Goal: Communication & Community: Answer question/provide support

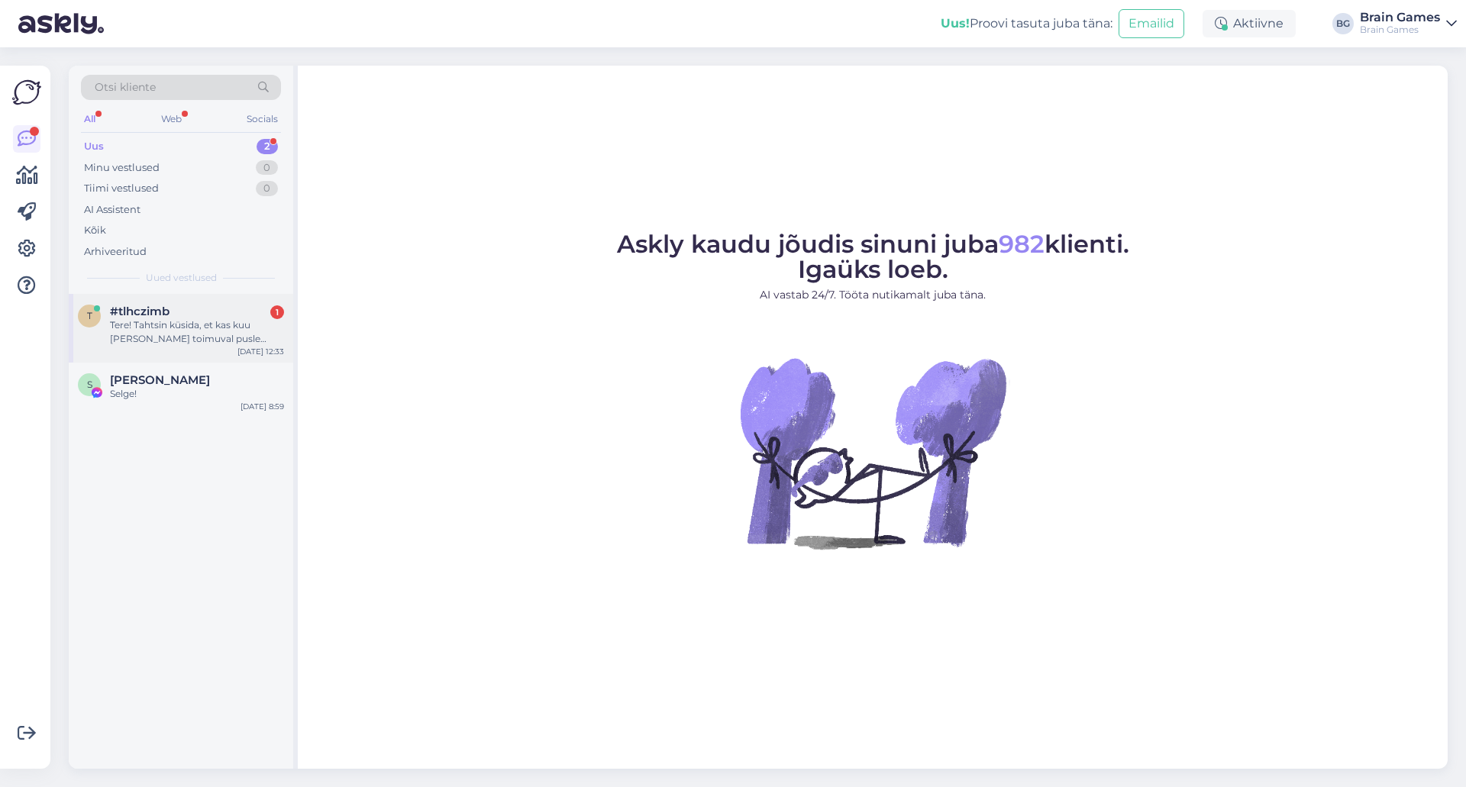
click at [163, 342] on div "Tere! Tahtsin küsida, et kas kuu [PERSON_NAME] toimuval pusle võistlusel on kok…" at bounding box center [197, 331] width 174 height 27
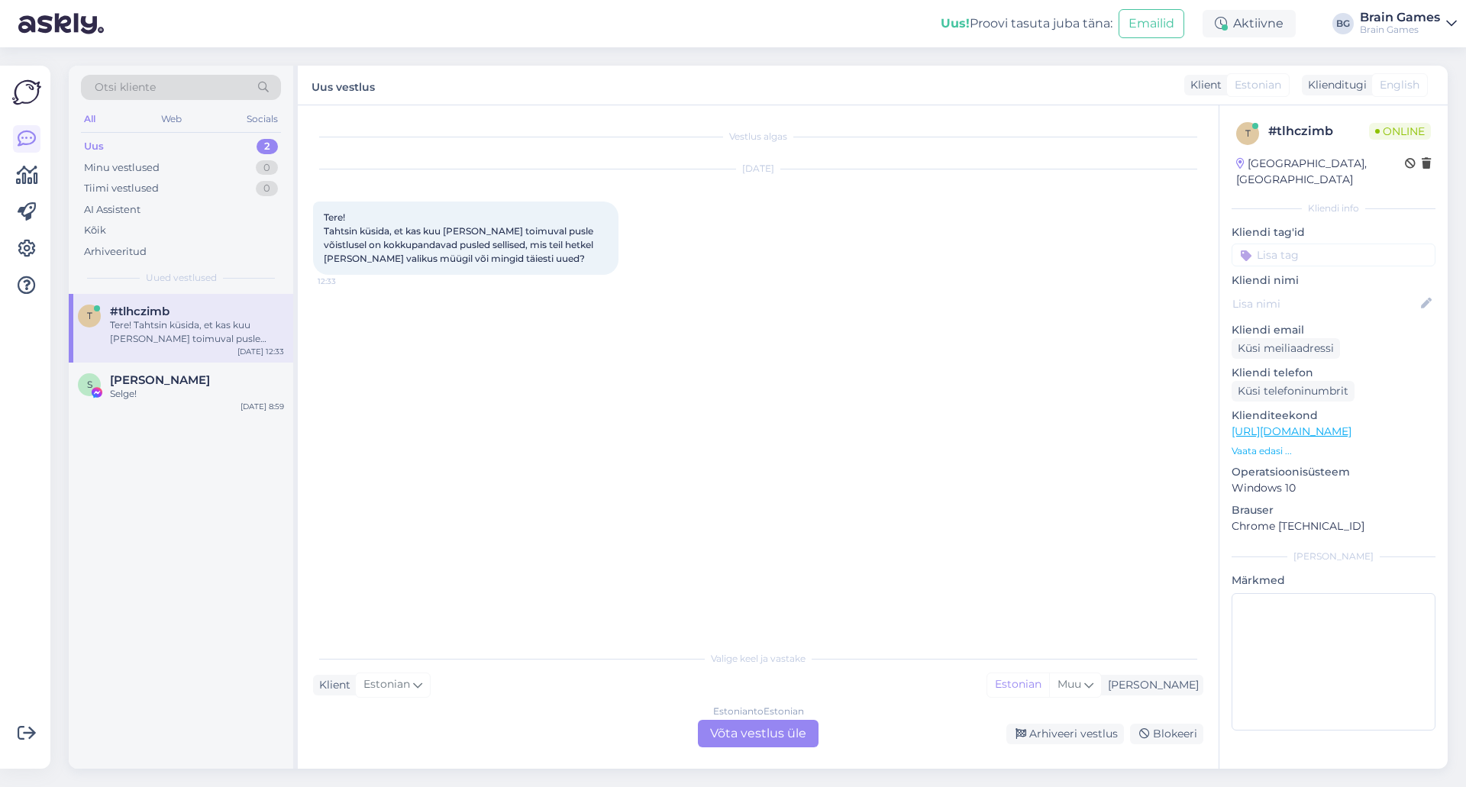
click at [424, 426] on div "Vestlus algas [DATE] Tere! Tahtsin küsida, et kas kuu [PERSON_NAME] toimuval pu…" at bounding box center [765, 375] width 904 height 508
click at [651, 445] on div "Vestlus algas [DATE] Tere! Tahtsin küsida, et kas kuu [PERSON_NAME] toimuval pu…" at bounding box center [765, 375] width 904 height 508
click at [745, 739] on div "Estonian to Estonian Võta vestlus üle" at bounding box center [758, 733] width 121 height 27
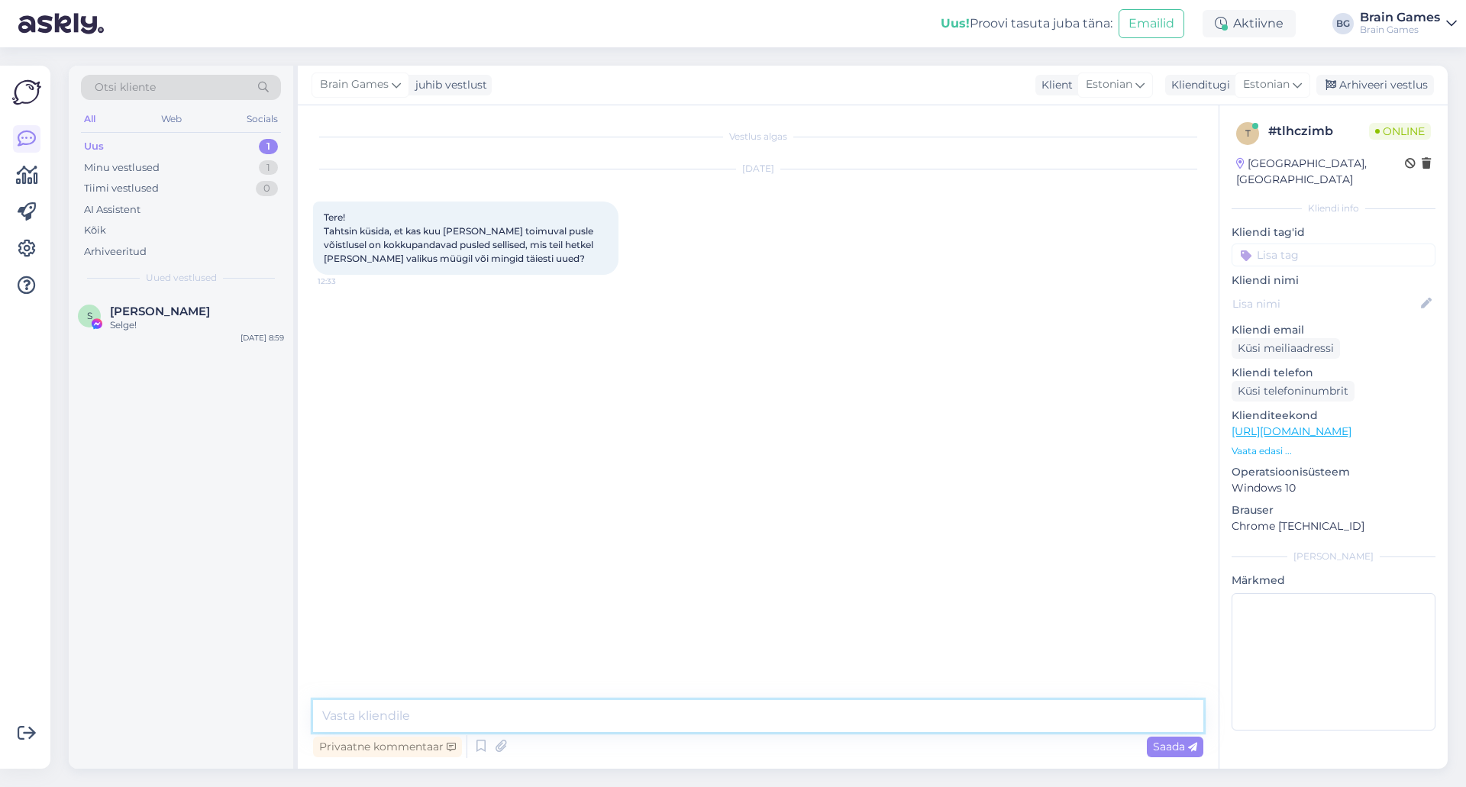
click at [737, 720] on textarea at bounding box center [758, 716] width 890 height 32
type textarea "Tere!"
type textarea "S"
type textarea "M"
type textarea "T"
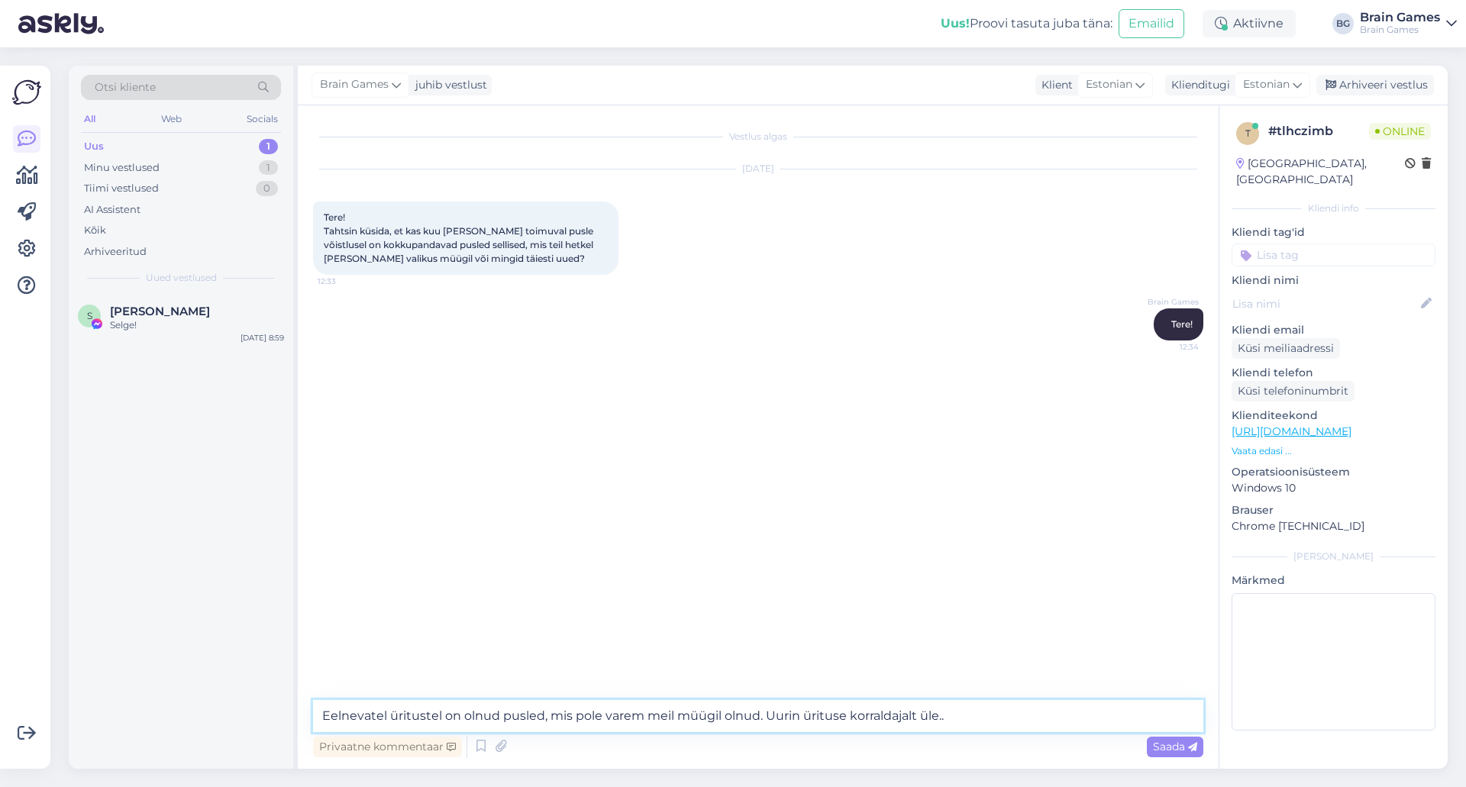
type textarea "Eelnevatel üritustel on olnud pusled, mis pole varem meil müügil olnud. Uurin ü…"
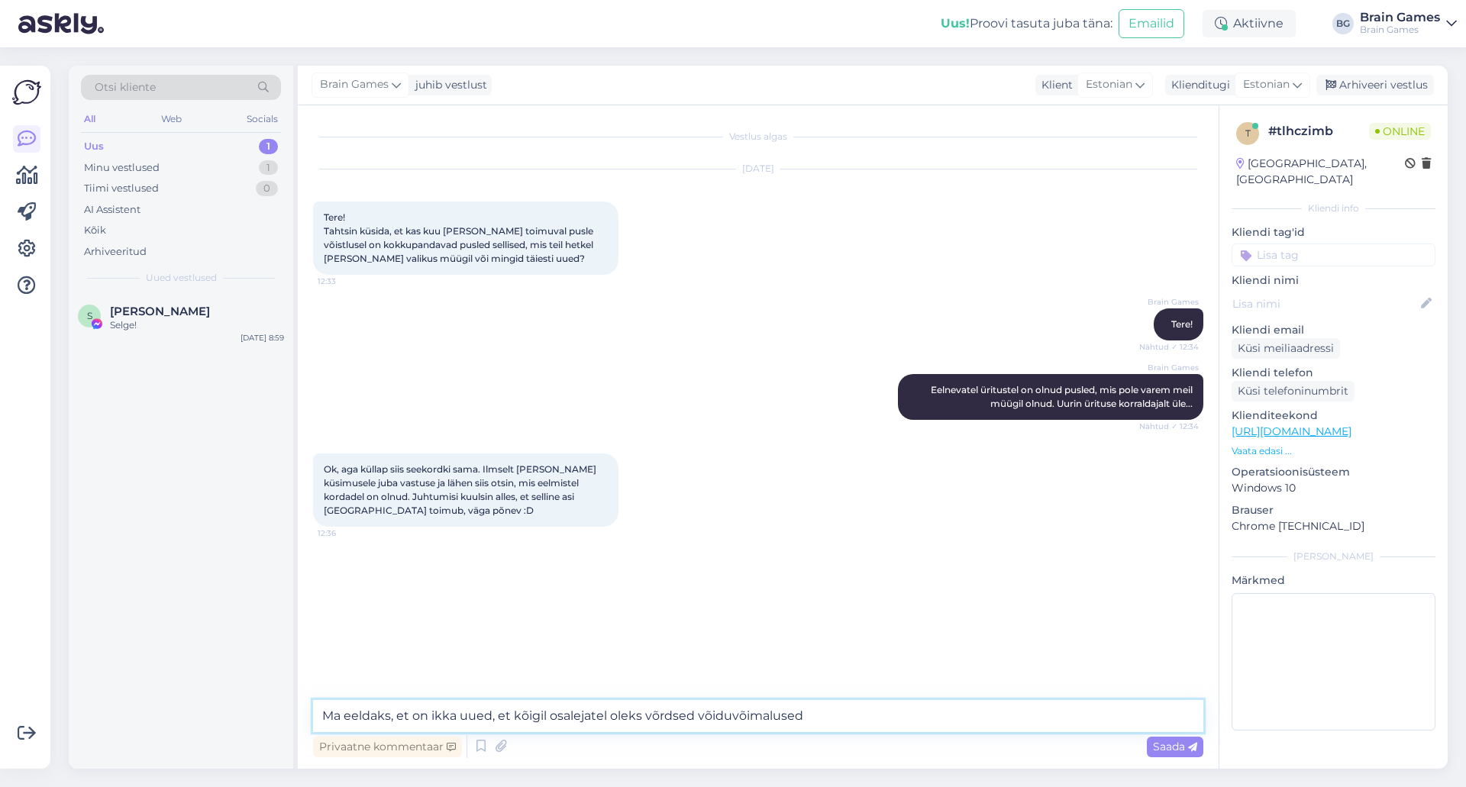
type textarea "Ma eeldaks, et on ikka uued, et kõigil osalejatel oleks võrdsed võiduvõimalused."
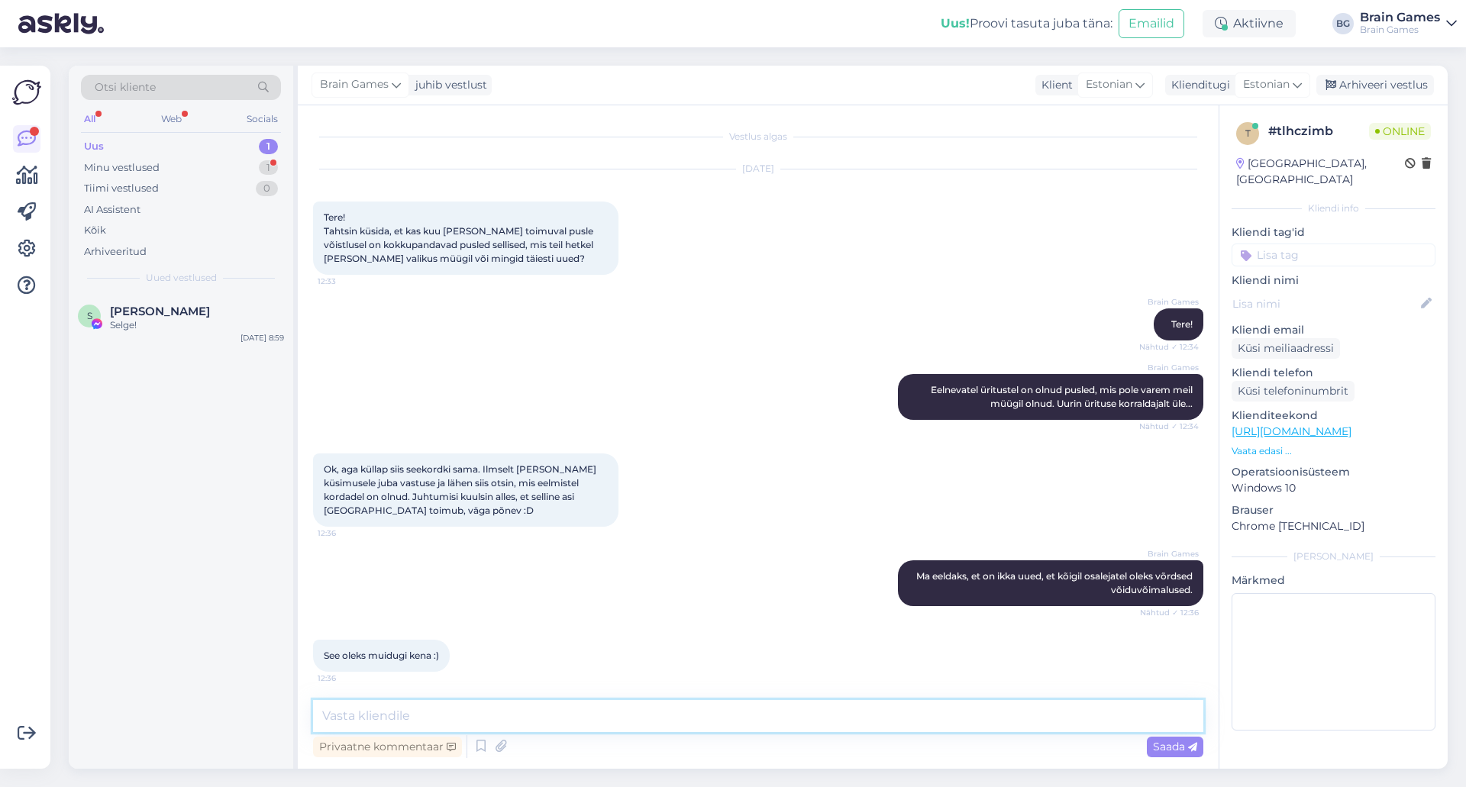
scroll to position [2, 0]
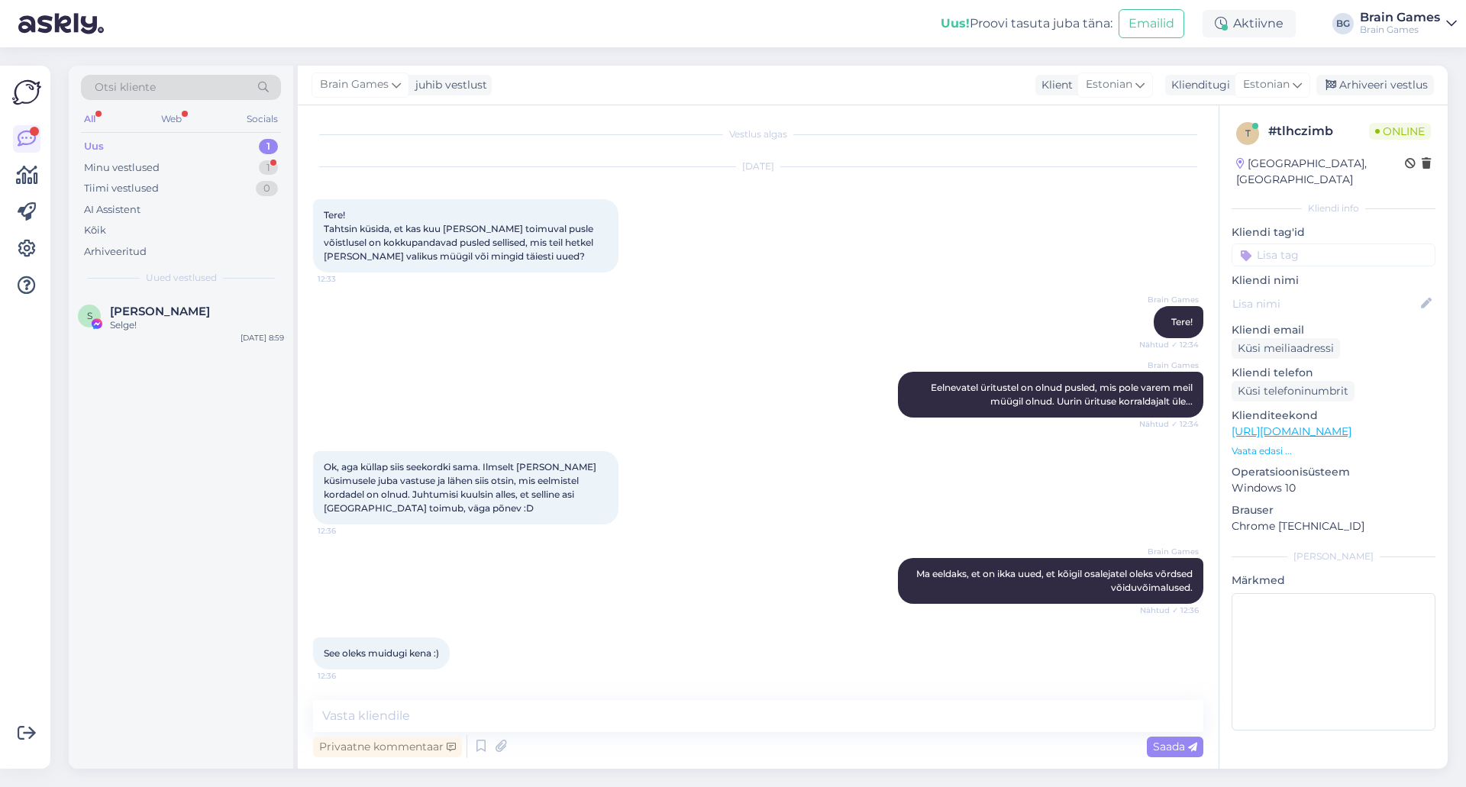
click at [575, 615] on div "Brain Games Ma eeldaks, et on ikka uued, et kõigil osalejatel oleks võrdsed või…" at bounding box center [758, 580] width 890 height 79
click at [565, 712] on textarea at bounding box center [758, 716] width 890 height 32
click at [658, 624] on div "See oleks muidugi kena :) 12:36" at bounding box center [758, 654] width 890 height 66
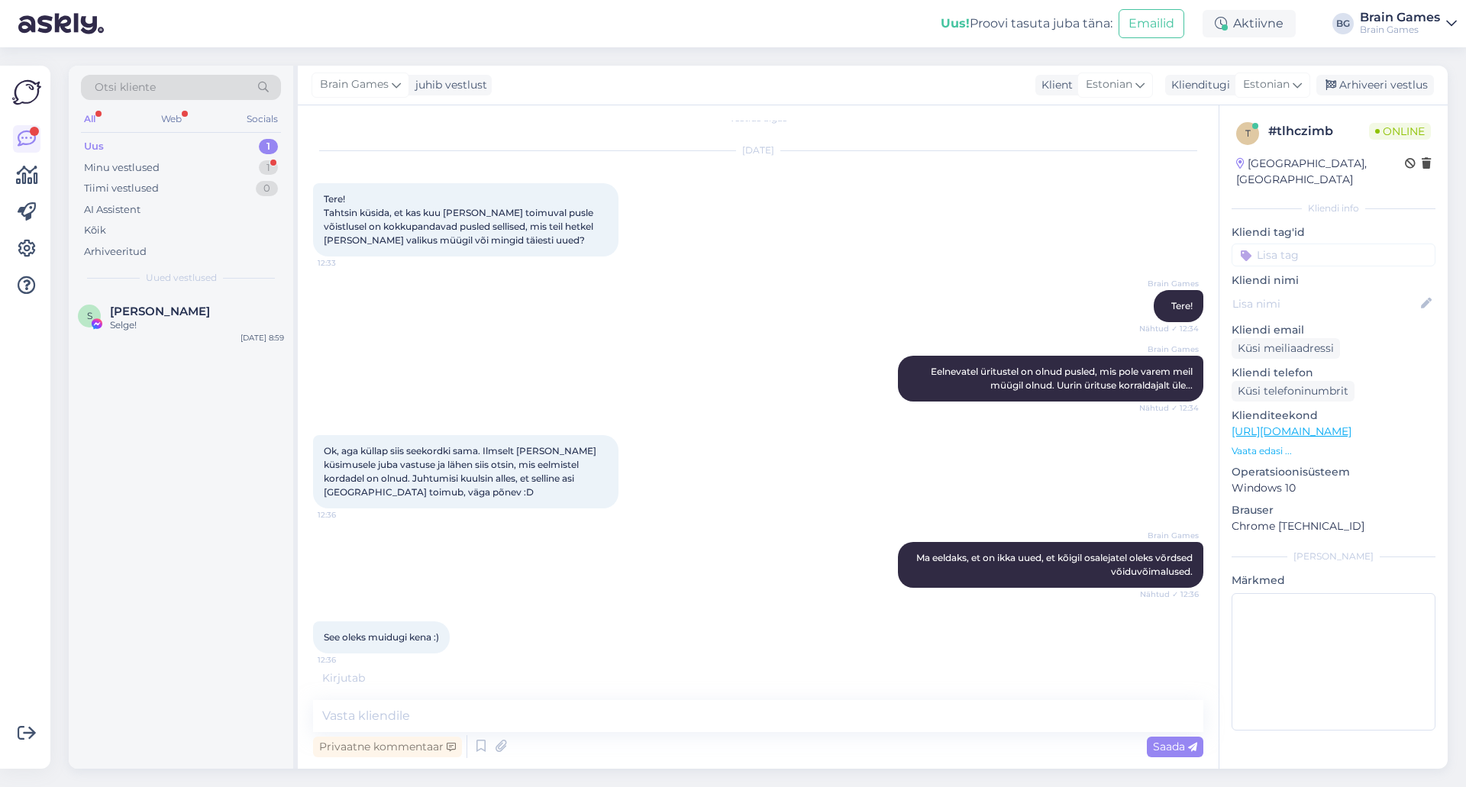
click at [658, 624] on div "See oleks muidugi kena :) 12:36" at bounding box center [758, 638] width 890 height 66
click at [716, 661] on div "See oleks muidugi kena :) 12:36" at bounding box center [758, 638] width 890 height 66
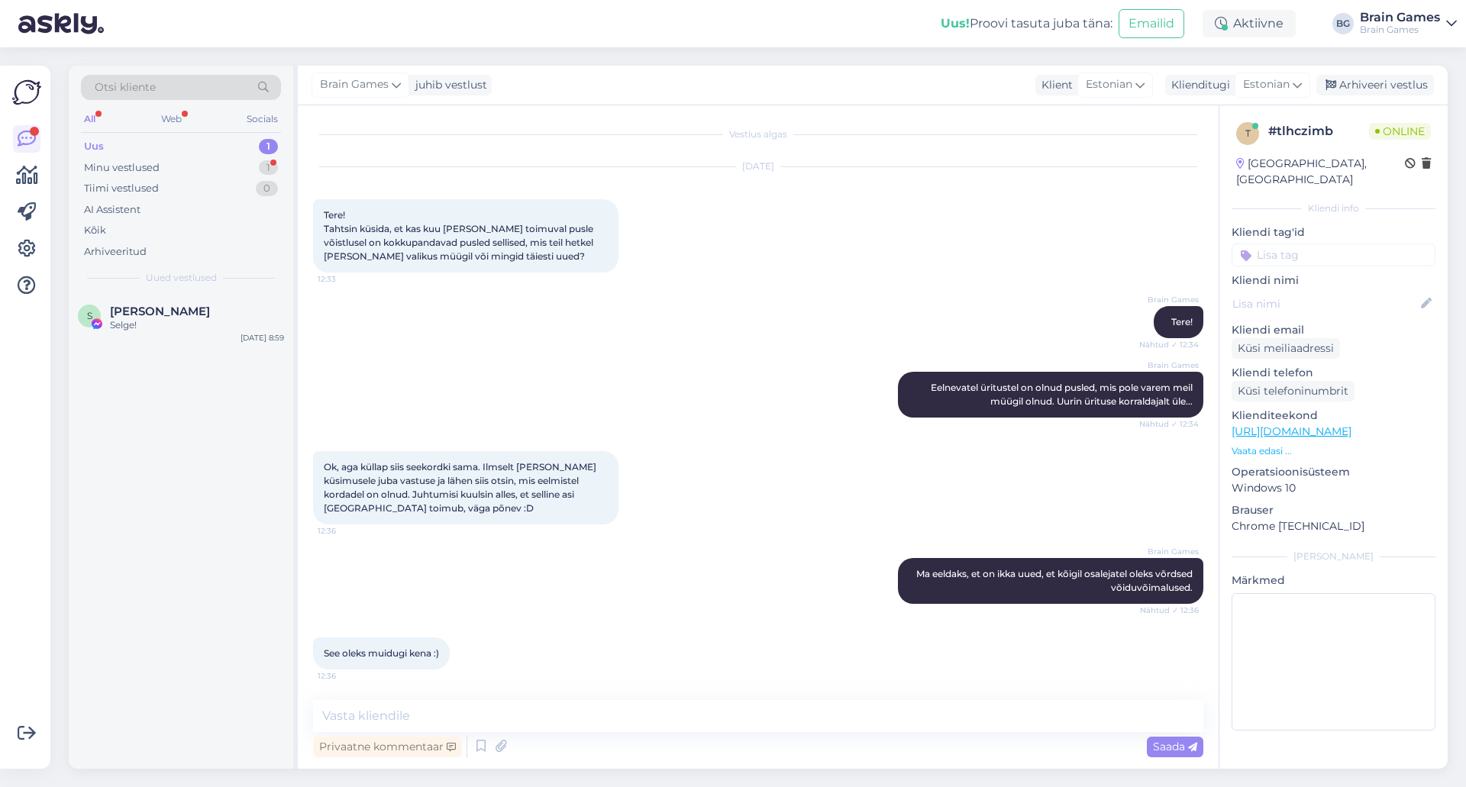
scroll to position [2, 0]
click at [716, 661] on div "See oleks muidugi kena :) 12:36" at bounding box center [758, 654] width 890 height 66
click at [179, 332] on div "Tere! Kas Teil plaanis “Catan: Cities & Knights 5-6 players” ka juurde tellida?" at bounding box center [197, 331] width 174 height 27
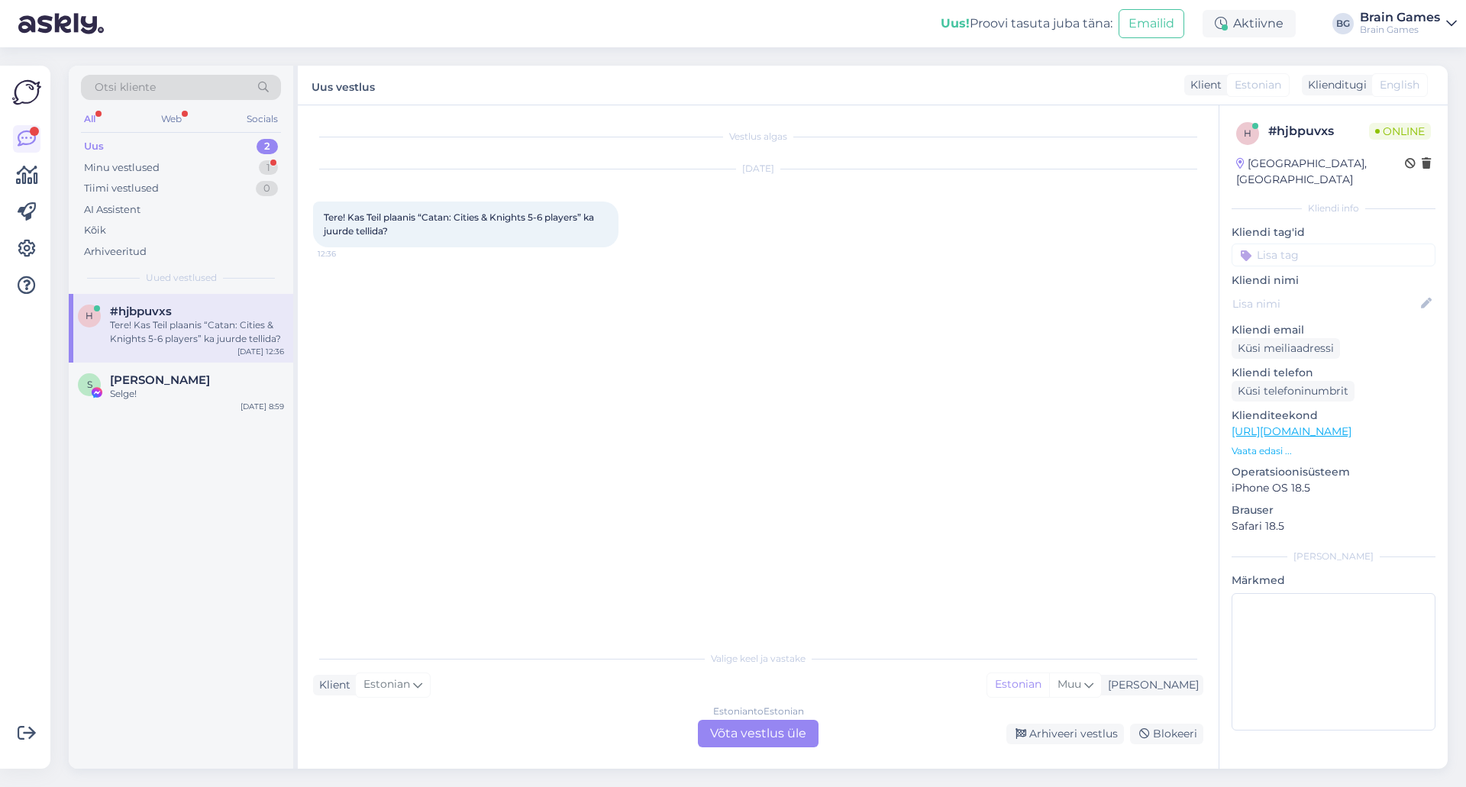
scroll to position [0, 0]
click at [690, 392] on div "Vestlus algas [DATE] Tere! Kas Teil plaanis “Catan: Cities & Knights 5-6 player…" at bounding box center [765, 375] width 904 height 508
click at [744, 741] on div "Estonian to Estonian Võta vestlus üle" at bounding box center [758, 733] width 121 height 27
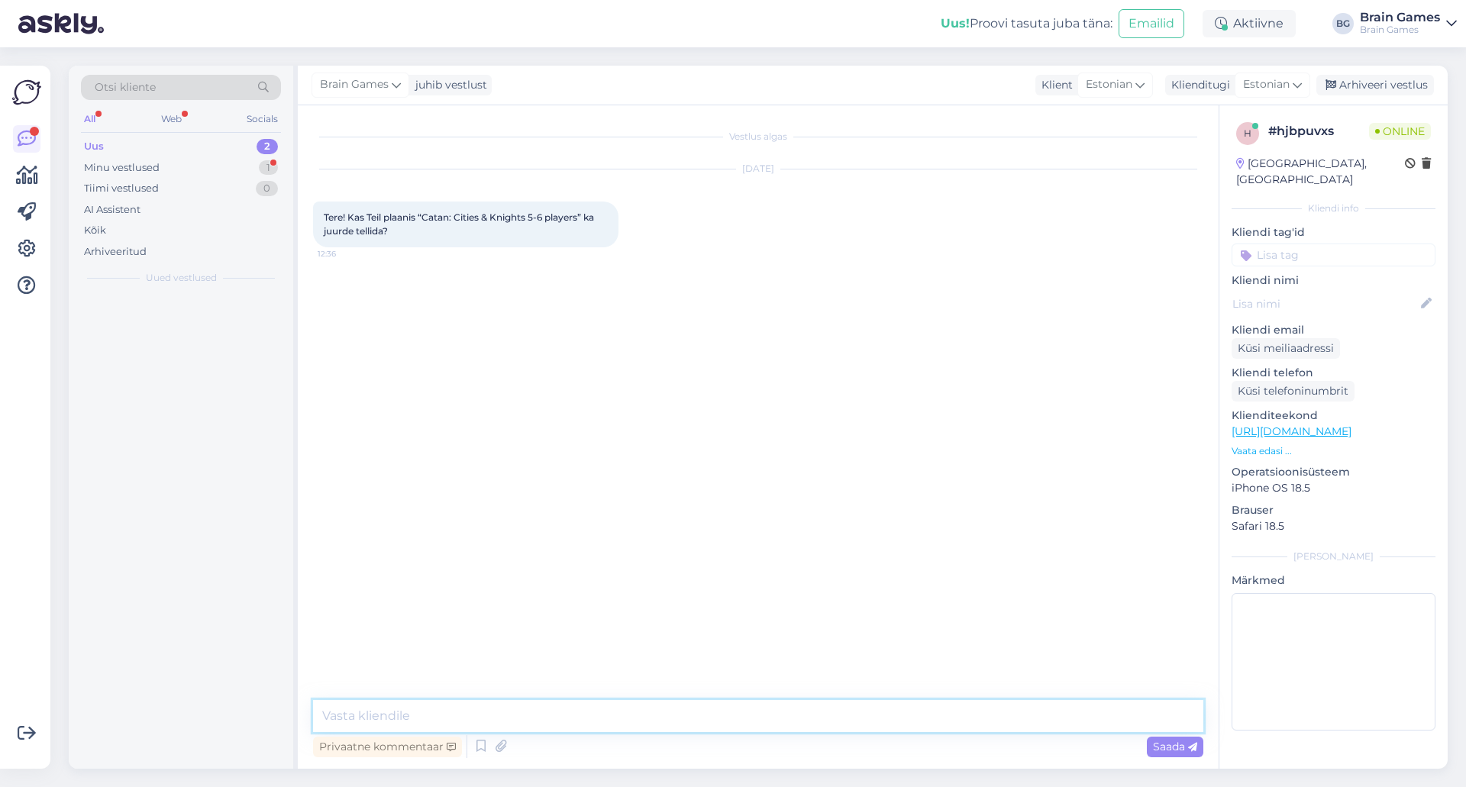
click at [769, 712] on textarea at bounding box center [758, 716] width 890 height 32
type textarea "Tere!"
type textarea "P"
type textarea "Kui laiend jälle tarnijal saadaval on siis ikka tellime jah :)"
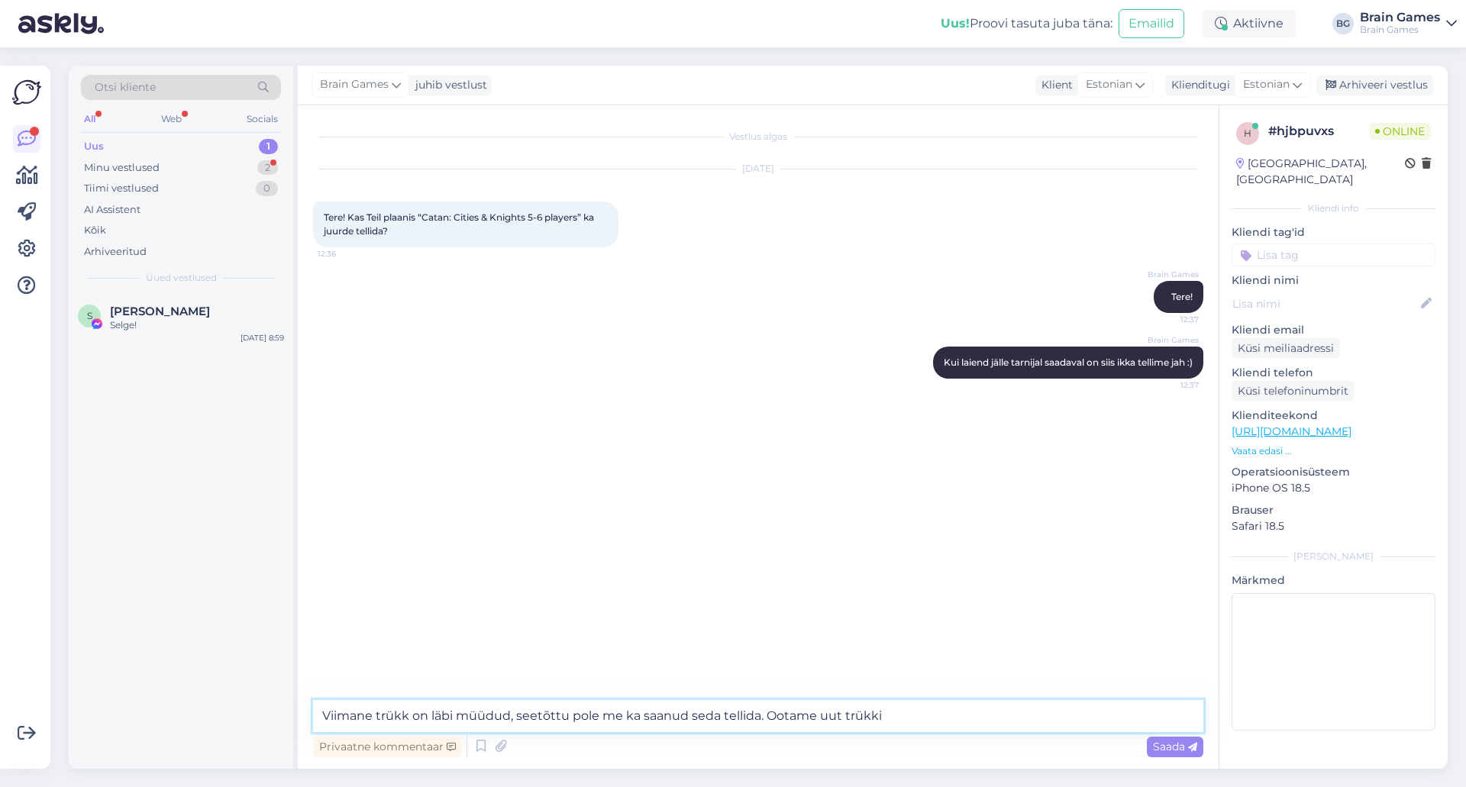
type textarea "Viimane trükk on läbi müüdud, seetõttu pole me ka saanud seda tellida. Ootame u…"
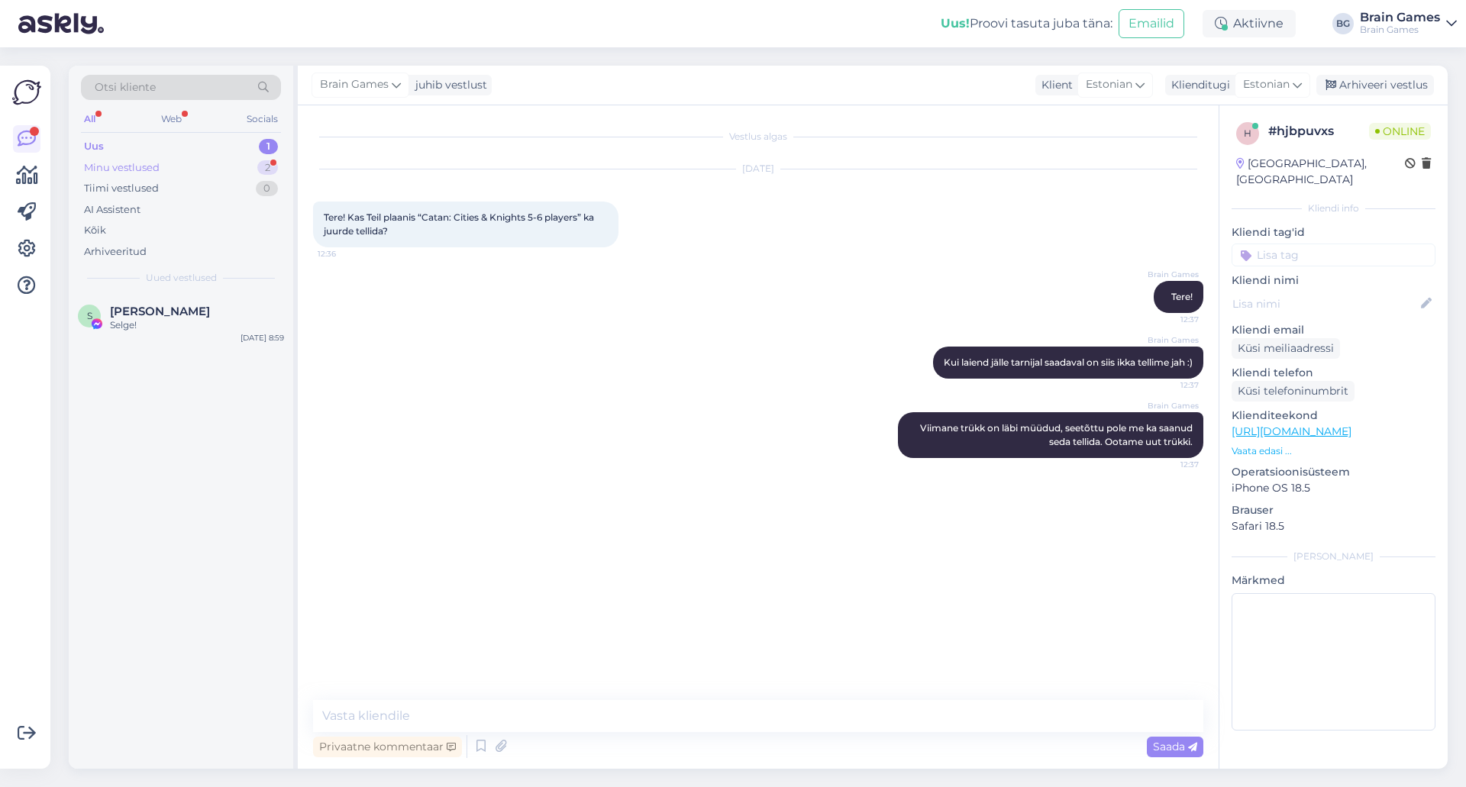
click at [193, 168] on div "Minu vestlused 2" at bounding box center [181, 167] width 200 height 21
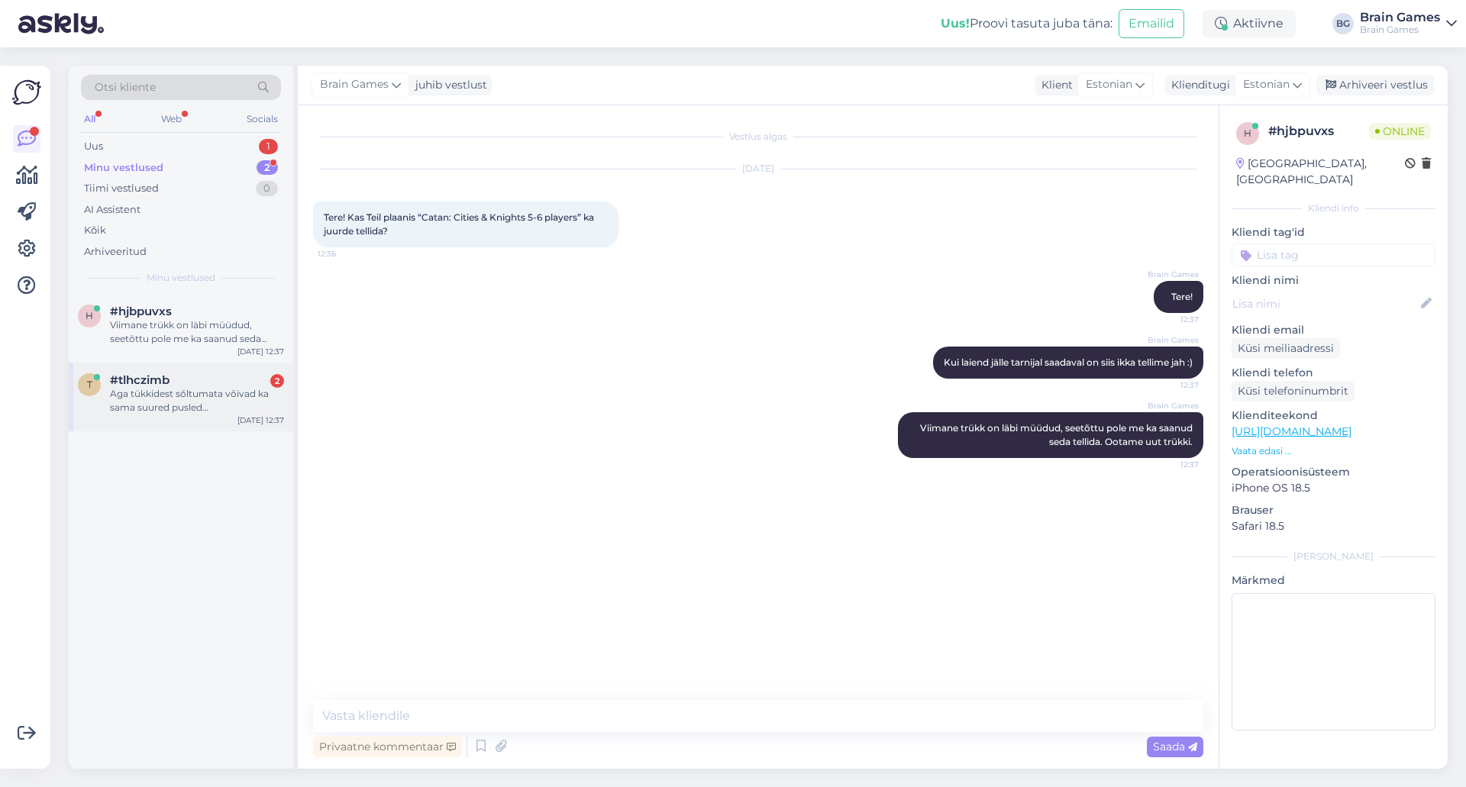
click at [168, 398] on div "Aga tükkidest sõltumata võivad ka sama suured pusled [PERSON_NAME] erineva rask…" at bounding box center [197, 400] width 174 height 27
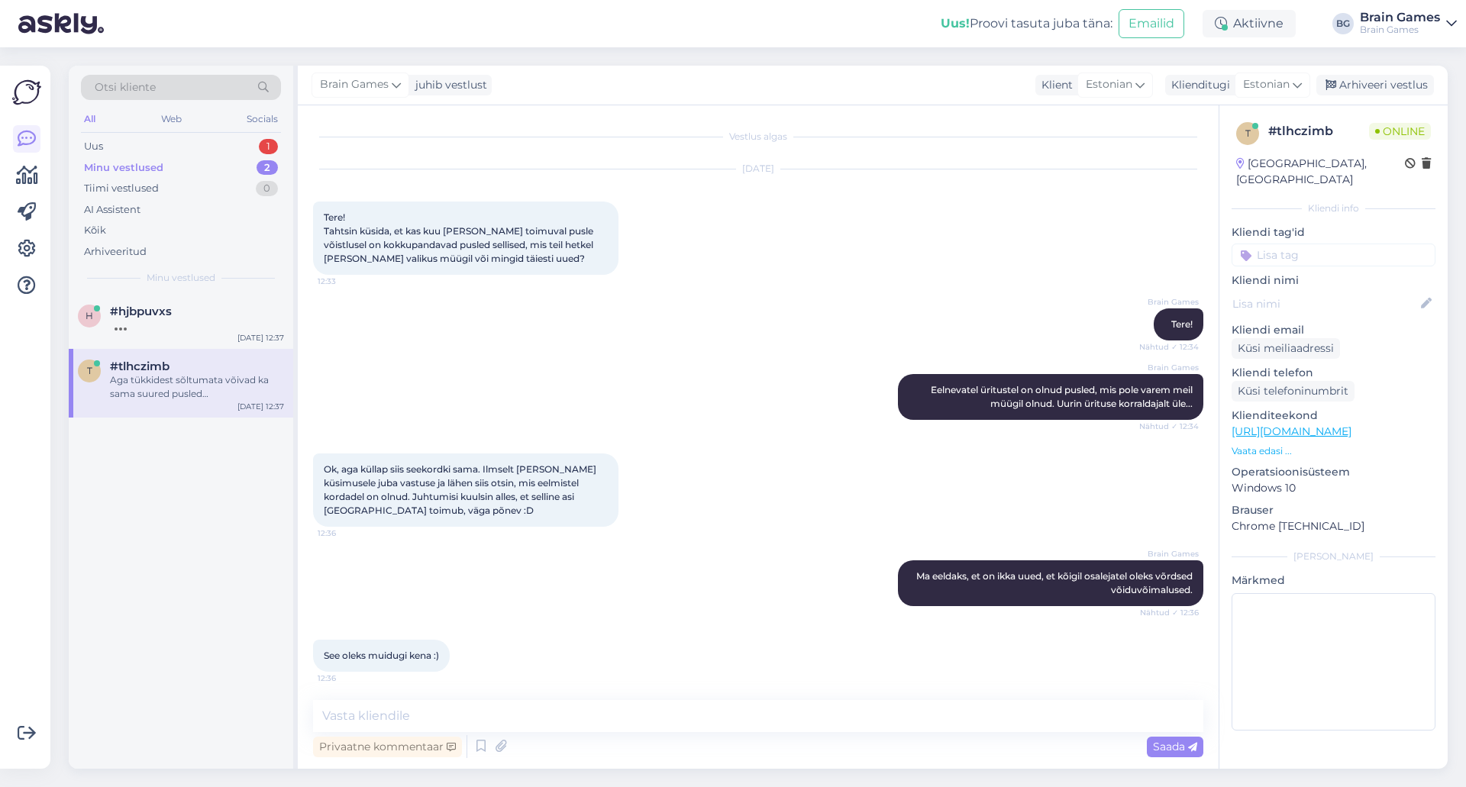
scroll to position [109, 0]
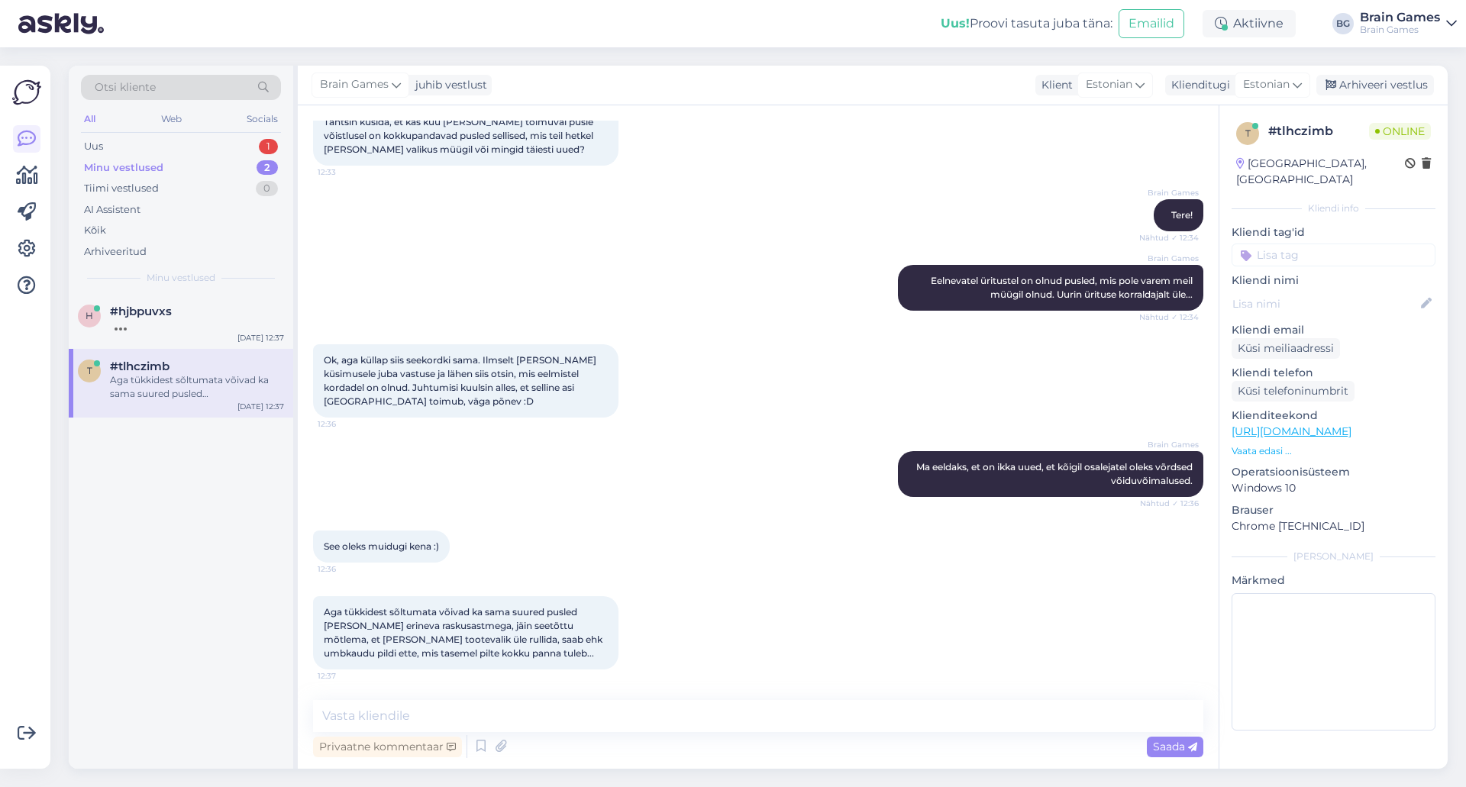
click at [768, 462] on div "Brain Games Ma eeldaks, et on ikka uued, et kõigil osalejatel oleks võrdsed või…" at bounding box center [758, 473] width 890 height 79
click at [745, 542] on div "See oleks muidugi kena :) 12:36" at bounding box center [758, 547] width 890 height 66
click at [721, 722] on textarea at bounding box center [758, 716] width 890 height 32
type textarea "Kõik osalejad saavad sama pildiga pusle. See on [PERSON_NAME]."
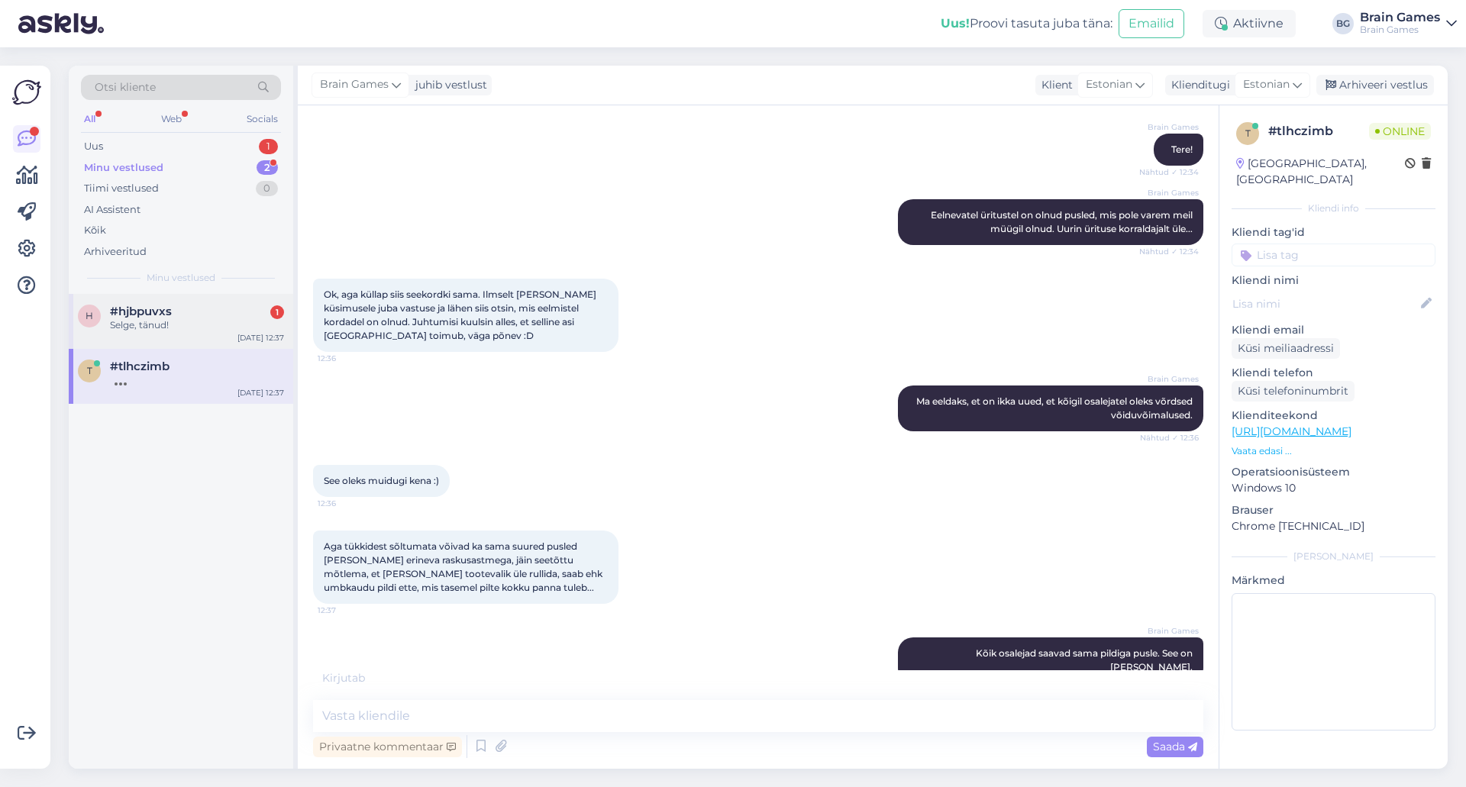
click at [179, 327] on div "Selge, tänud!" at bounding box center [197, 325] width 174 height 14
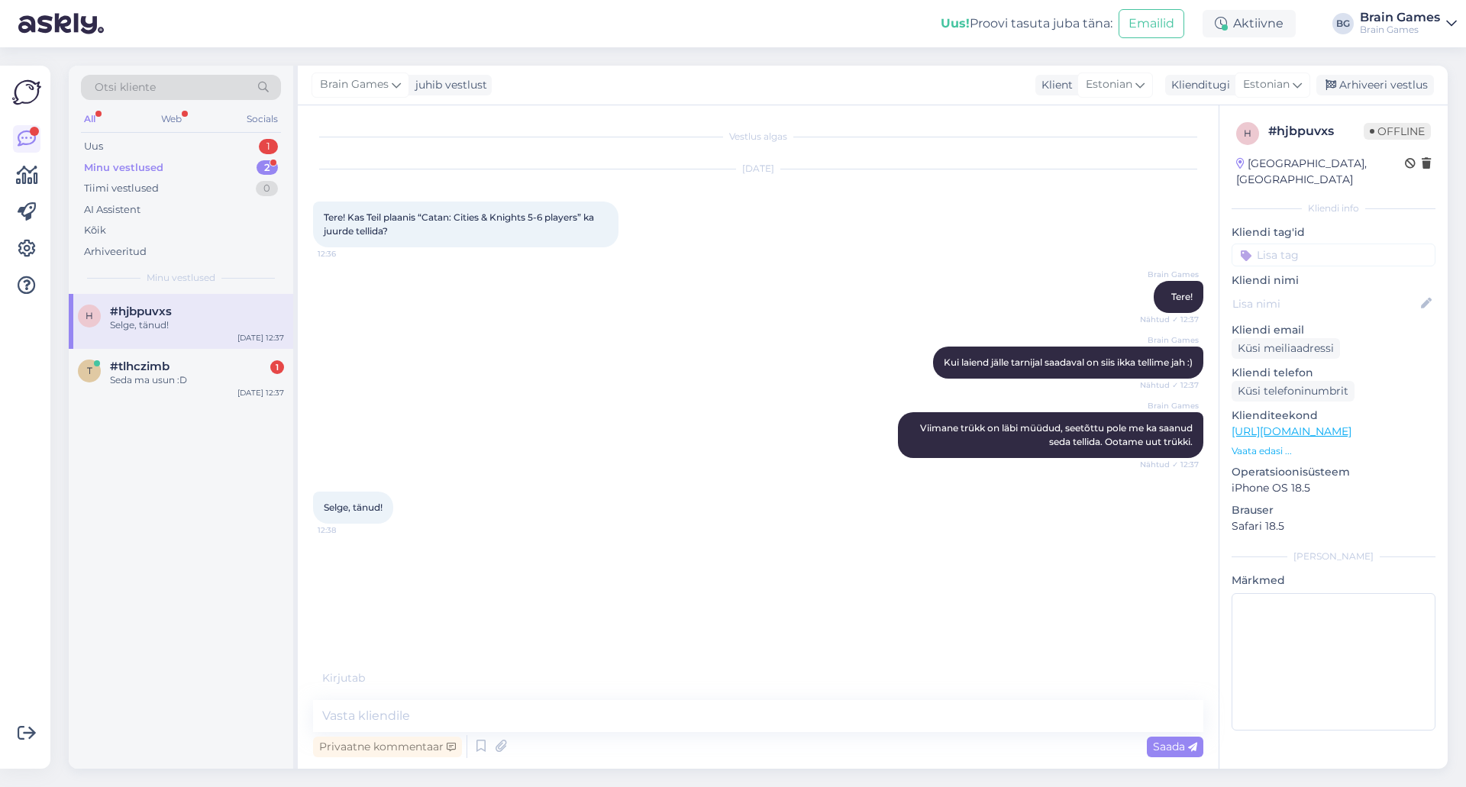
click at [737, 535] on div "Selge, tänud! 12:38" at bounding box center [758, 508] width 890 height 66
click at [146, 141] on div "Uus 1" at bounding box center [181, 146] width 200 height 21
click at [190, 338] on div "S [PERSON_NAME] Selge! [DATE] 8:59" at bounding box center [181, 321] width 224 height 55
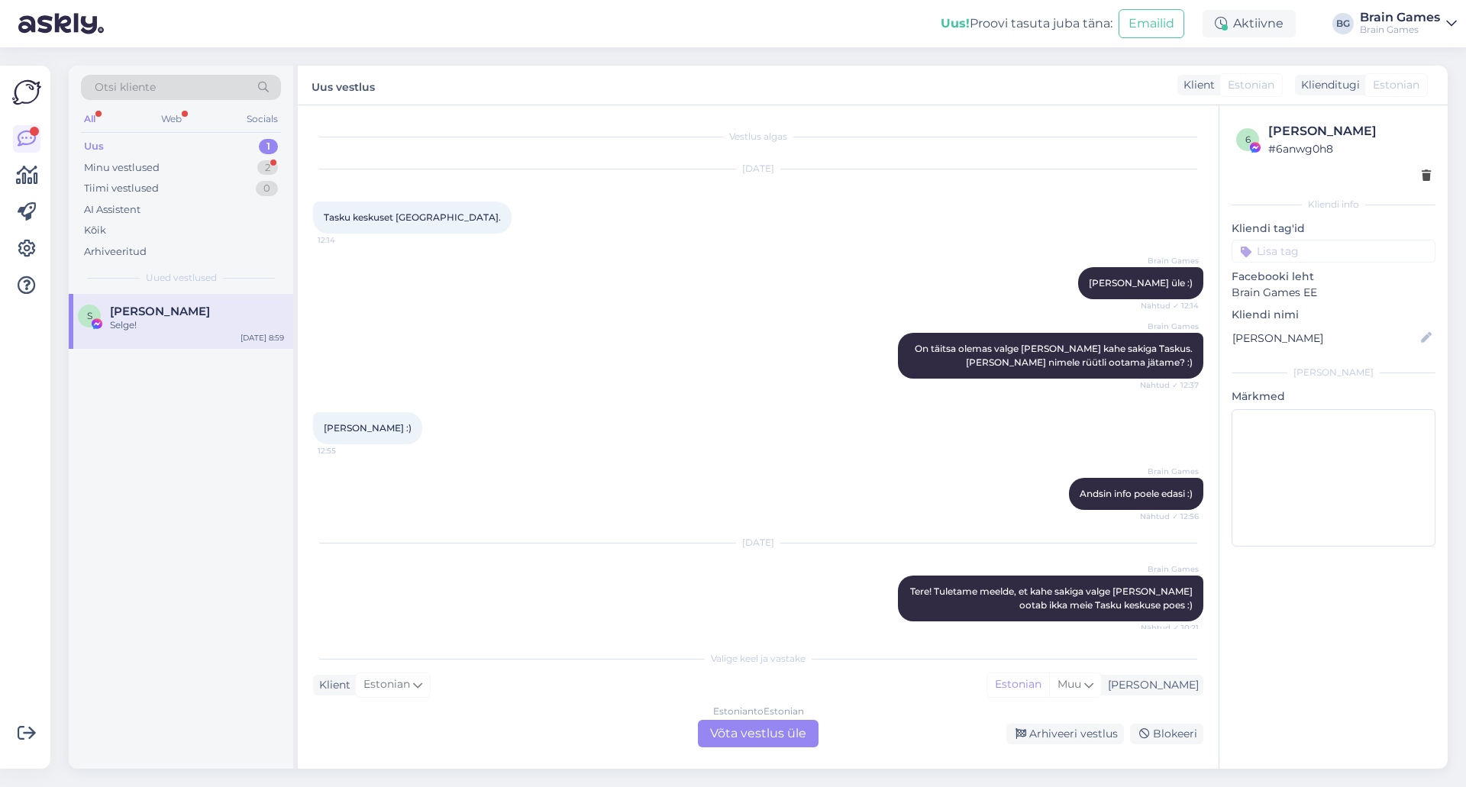
scroll to position [9153, 0]
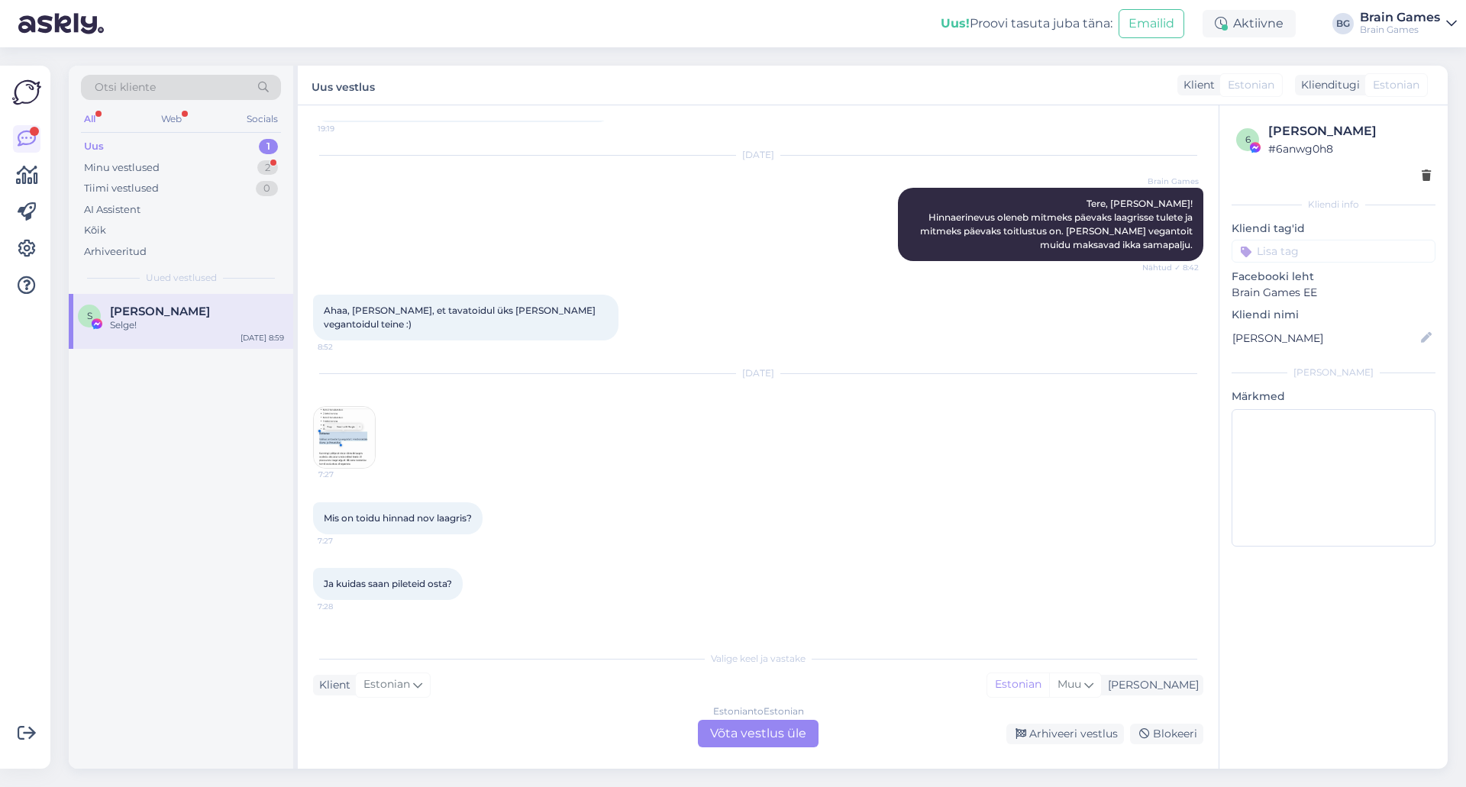
click at [705, 617] on div "[DATE] Brain Games Tere! Laagri piletite müük ei ole veel alanud. Lehte alles h…" at bounding box center [758, 672] width 890 height 111
click at [1029, 742] on div "Arhiveeri vestlus" at bounding box center [1065, 734] width 118 height 21
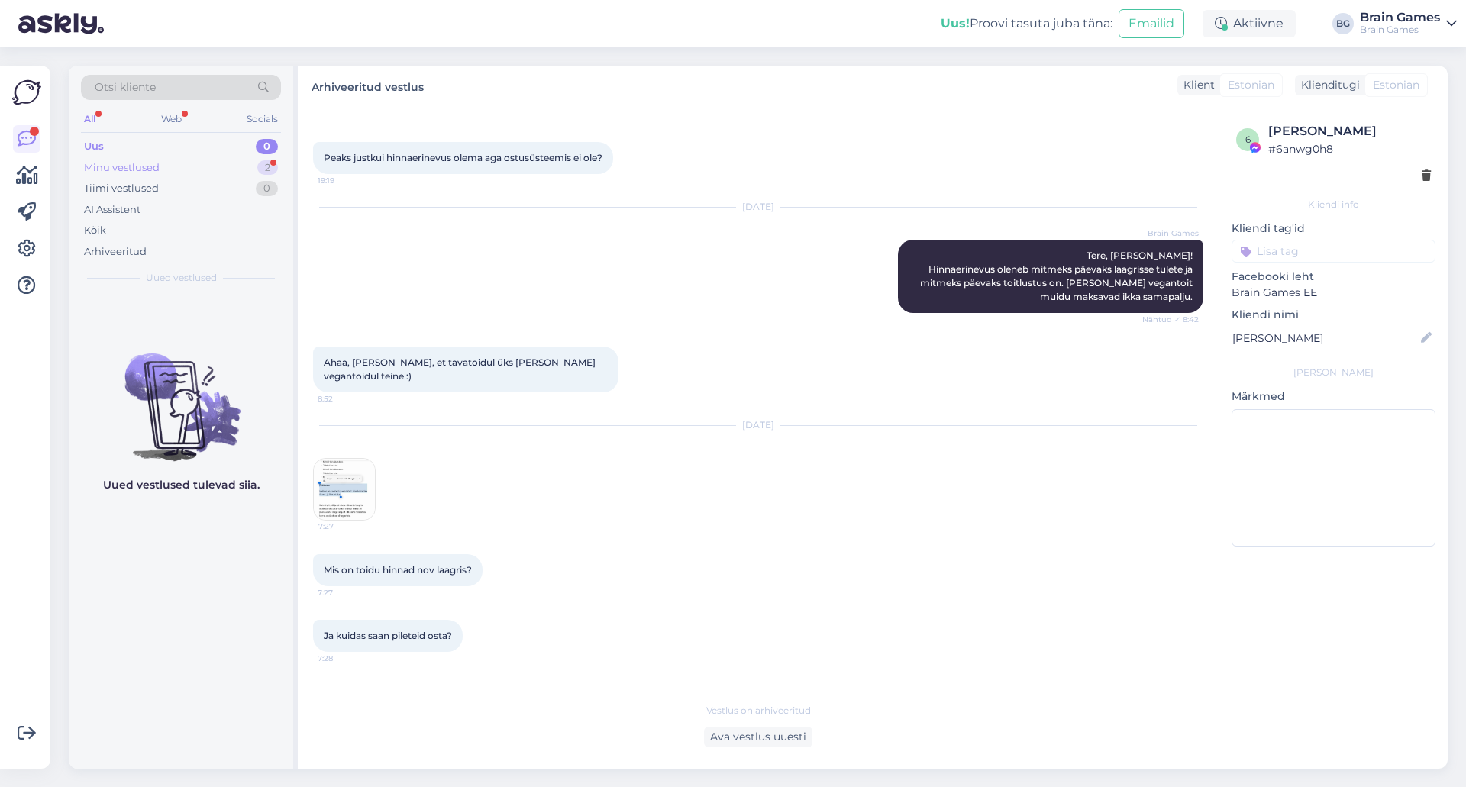
click at [169, 164] on div "Minu vestlused 2" at bounding box center [181, 167] width 200 height 21
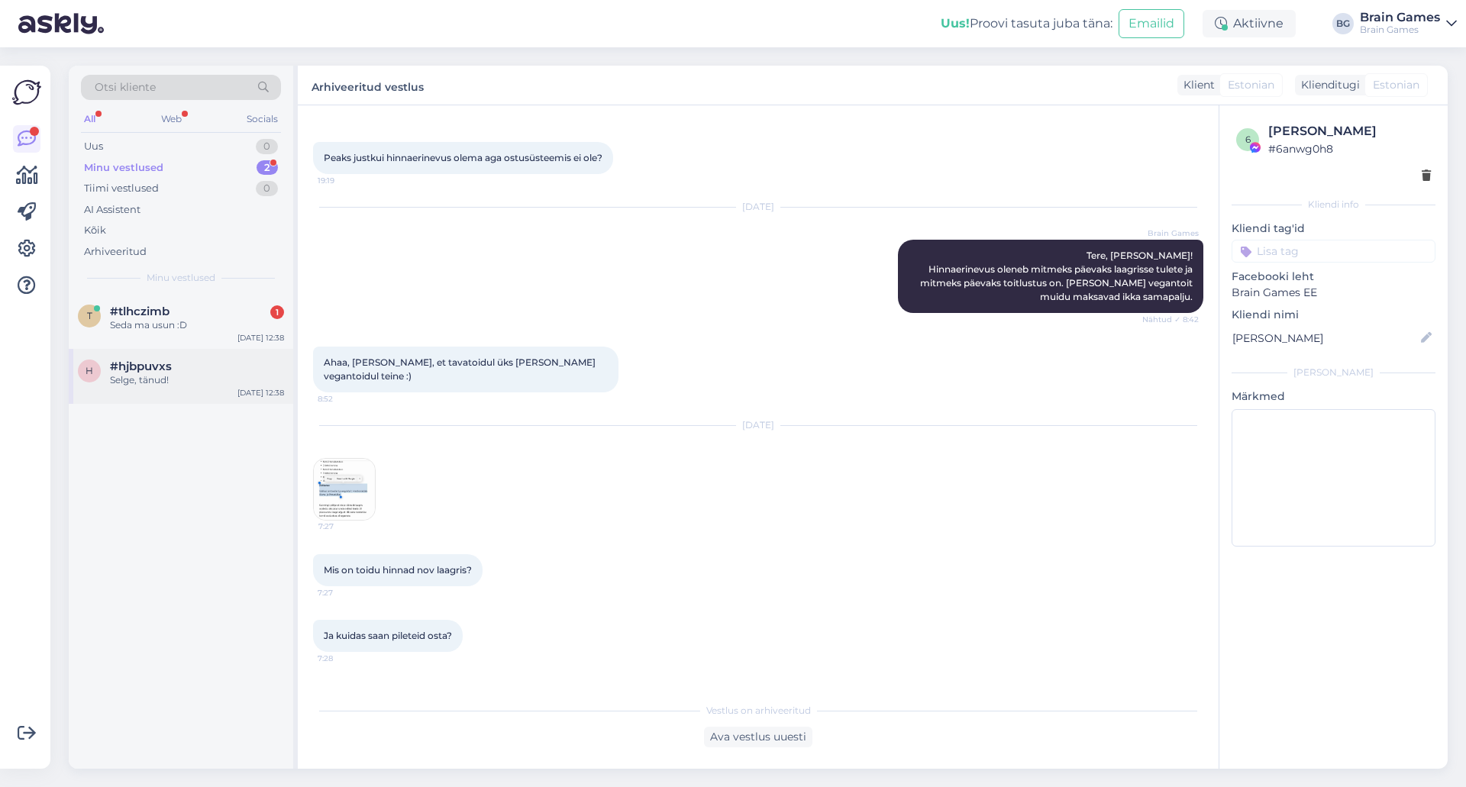
click at [184, 366] on div "#hjbpuvxs" at bounding box center [197, 367] width 174 height 14
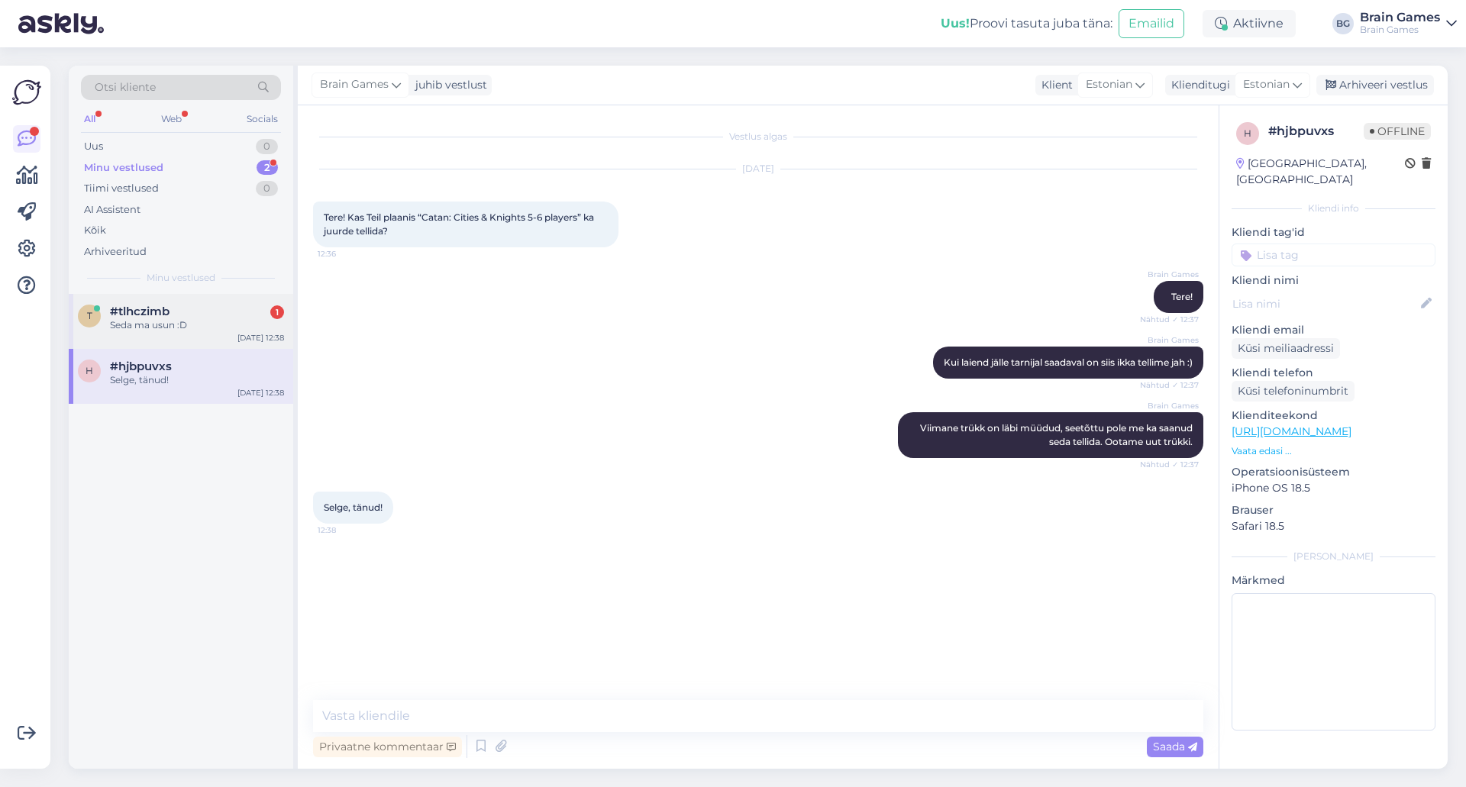
click at [201, 318] on div "Seda ma usun :D" at bounding box center [197, 325] width 174 height 14
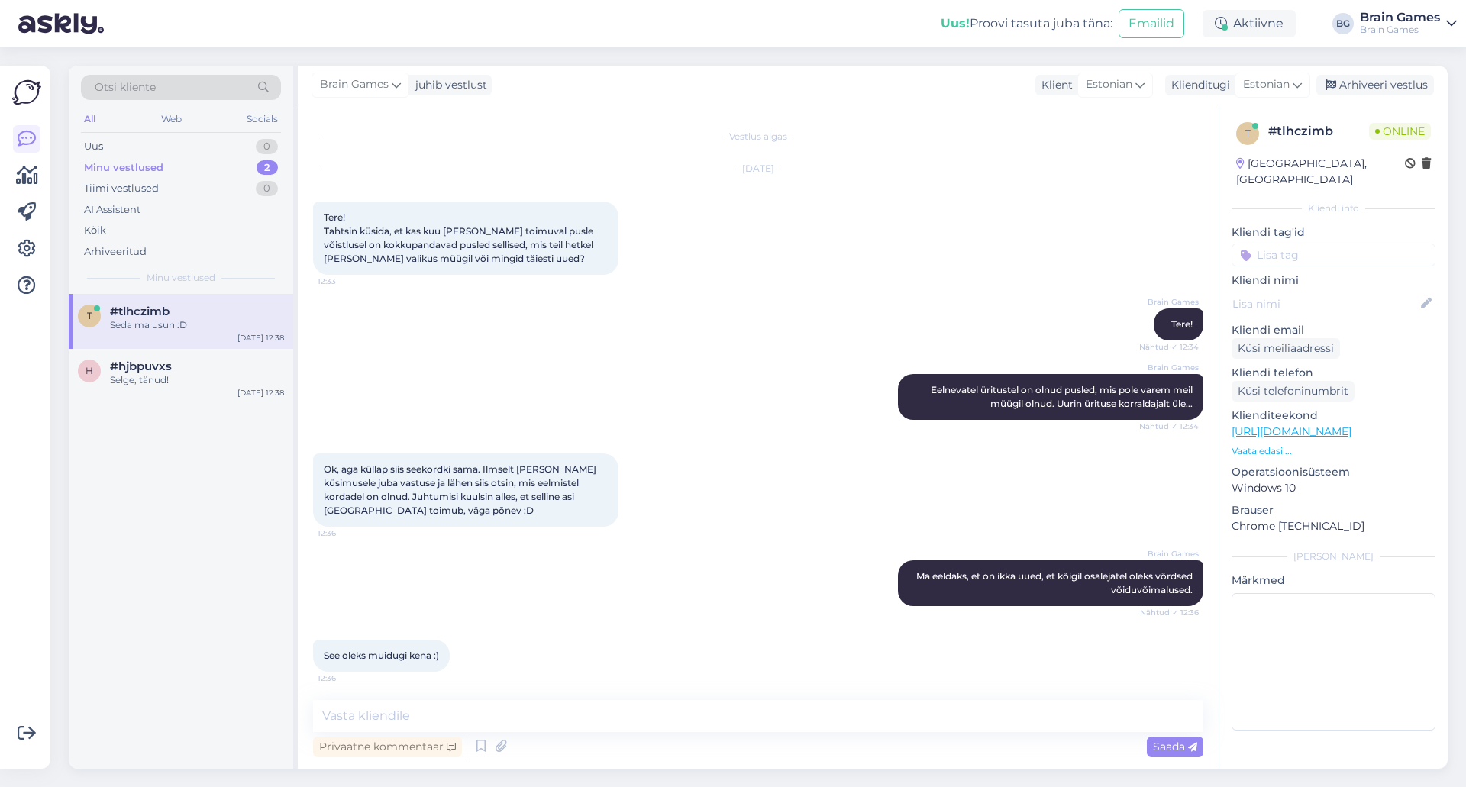
scroll to position [240, 0]
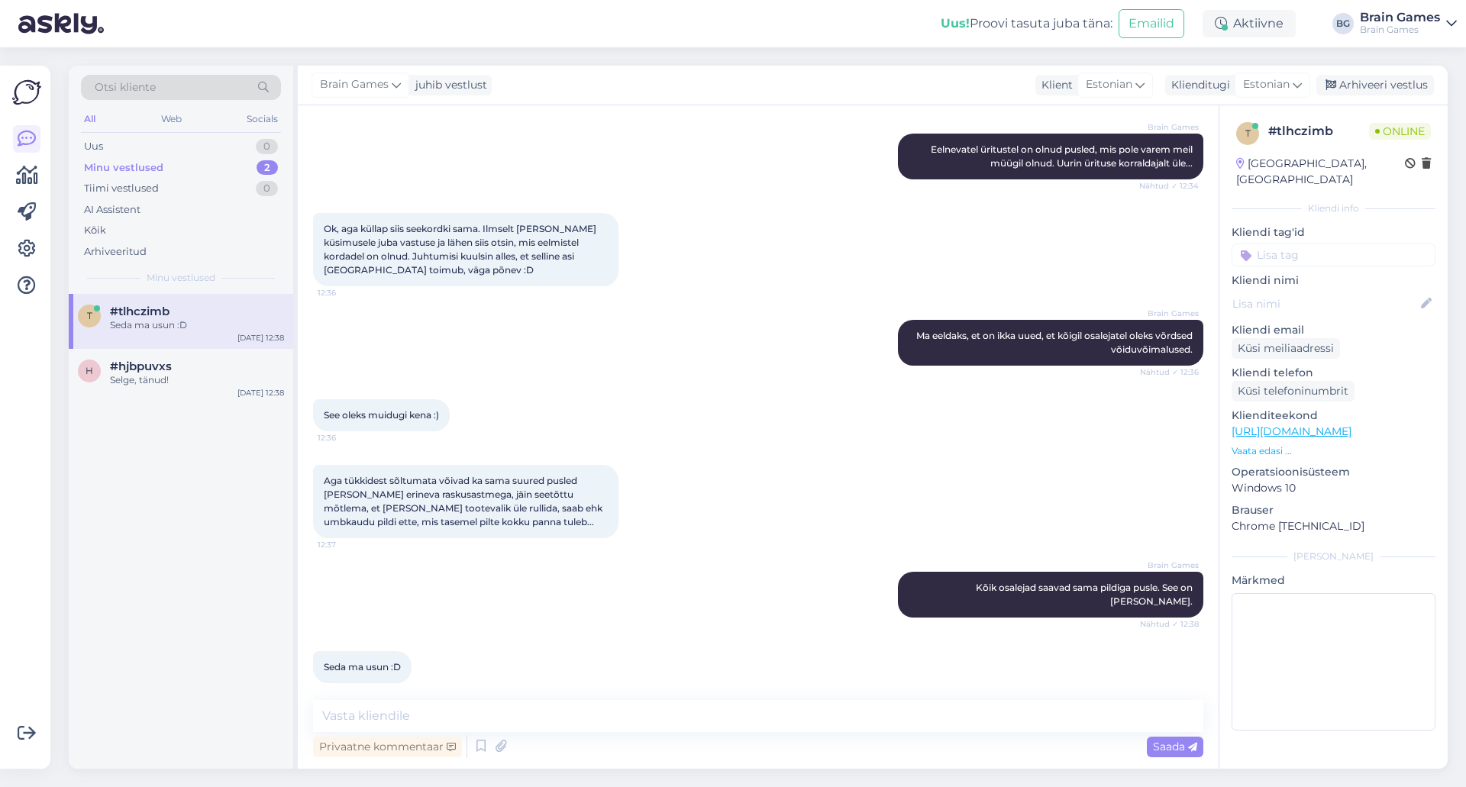
click at [705, 537] on div "Aga tükkidest sõltumata võivad ka sama suured pusled [PERSON_NAME] erineva rask…" at bounding box center [758, 501] width 890 height 107
click at [740, 541] on div "Aga tükkidest sõltumata võivad ka sama suured pusled [PERSON_NAME] erineva rask…" at bounding box center [758, 501] width 890 height 107
click at [834, 515] on div "Aga tükkidest sõltumata võivad ka sama suured pusled [PERSON_NAME] erineva rask…" at bounding box center [758, 501] width 890 height 107
click at [832, 515] on div "Aga tükkidest sõltumata võivad ka sama suured pusled [PERSON_NAME] erineva rask…" at bounding box center [758, 501] width 890 height 107
click at [830, 515] on div "Aga tükkidest sõltumata võivad ka sama suured pusled [PERSON_NAME] erineva rask…" at bounding box center [758, 501] width 890 height 107
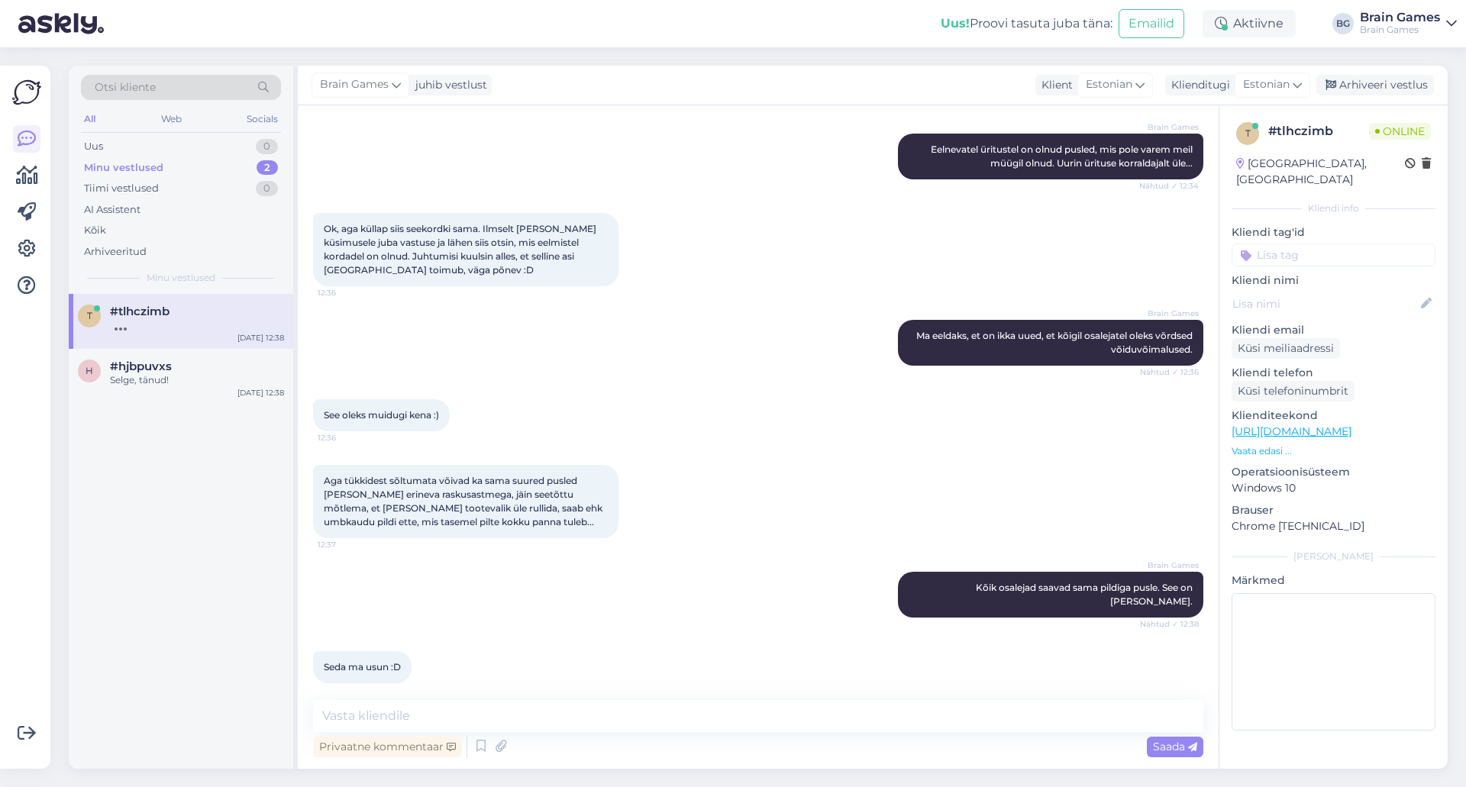
click at [521, 505] on span "Aga tükkidest sõltumata võivad ka sama suured pusled [PERSON_NAME] erineva rask…" at bounding box center [464, 501] width 281 height 53
drag, startPoint x: 527, startPoint y: 577, endPoint x: 501, endPoint y: 636, distance: 64.6
click at [527, 578] on div "Brain Games Kõik osalejad saavad sama pildiga pusle. See on [PERSON_NAME]. Näht…" at bounding box center [758, 594] width 890 height 79
click at [501, 636] on div "Seda ma usun :D 12:38" at bounding box center [758, 667] width 890 height 66
click at [540, 707] on textarea at bounding box center [758, 716] width 890 height 32
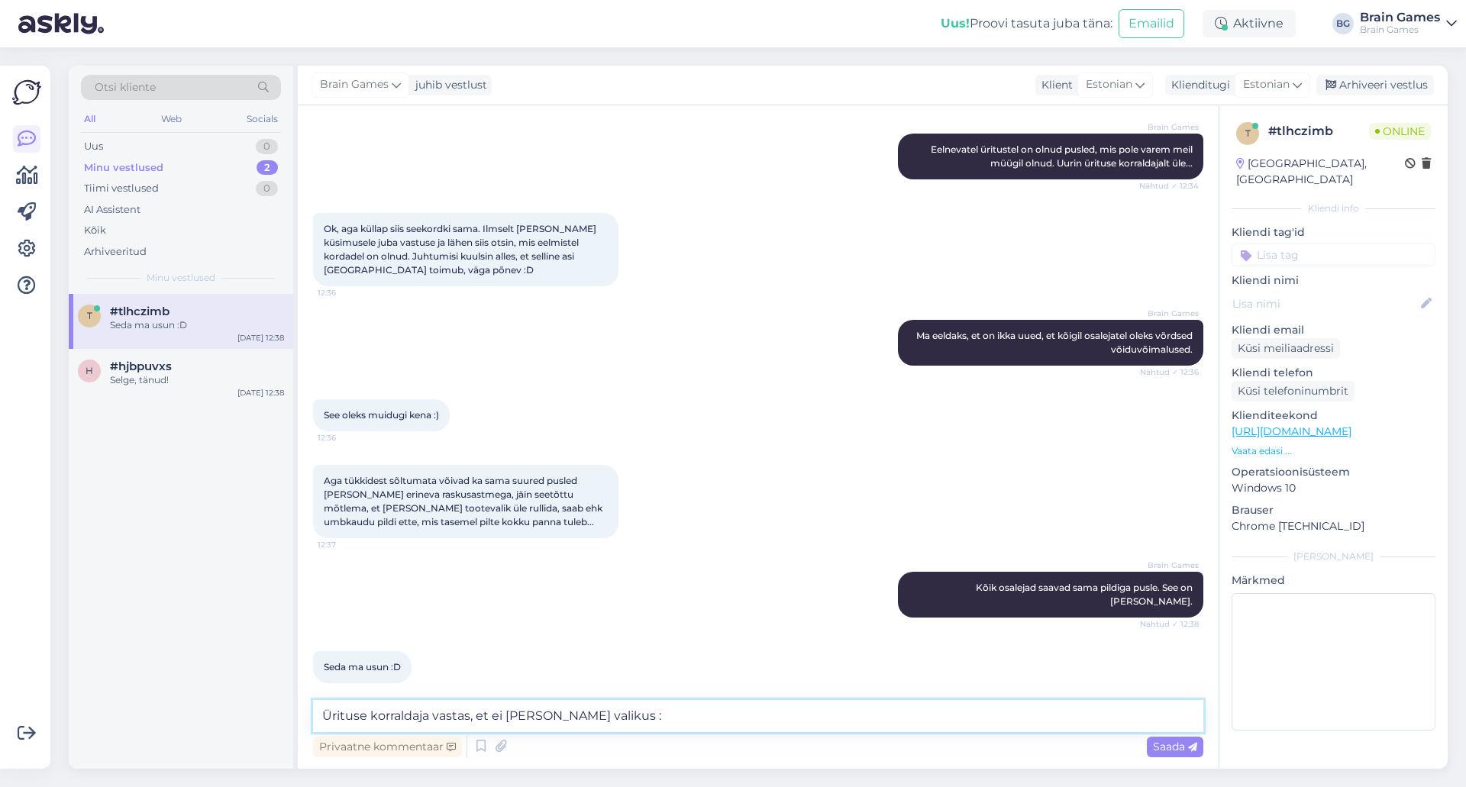
type textarea "Ürituse korraldaja vastas, et ei [PERSON_NAME] valikus :)"
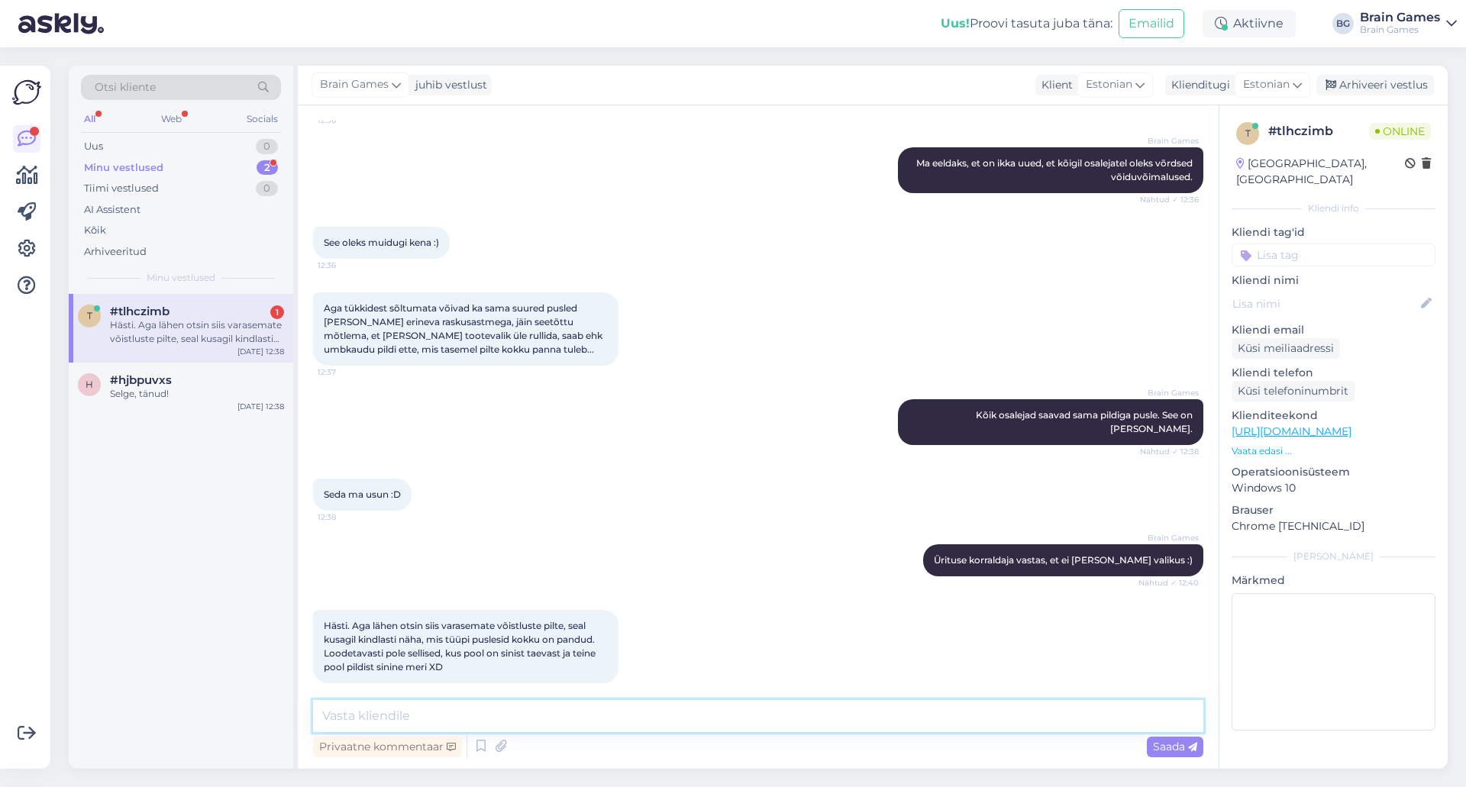
scroll to position [479, 0]
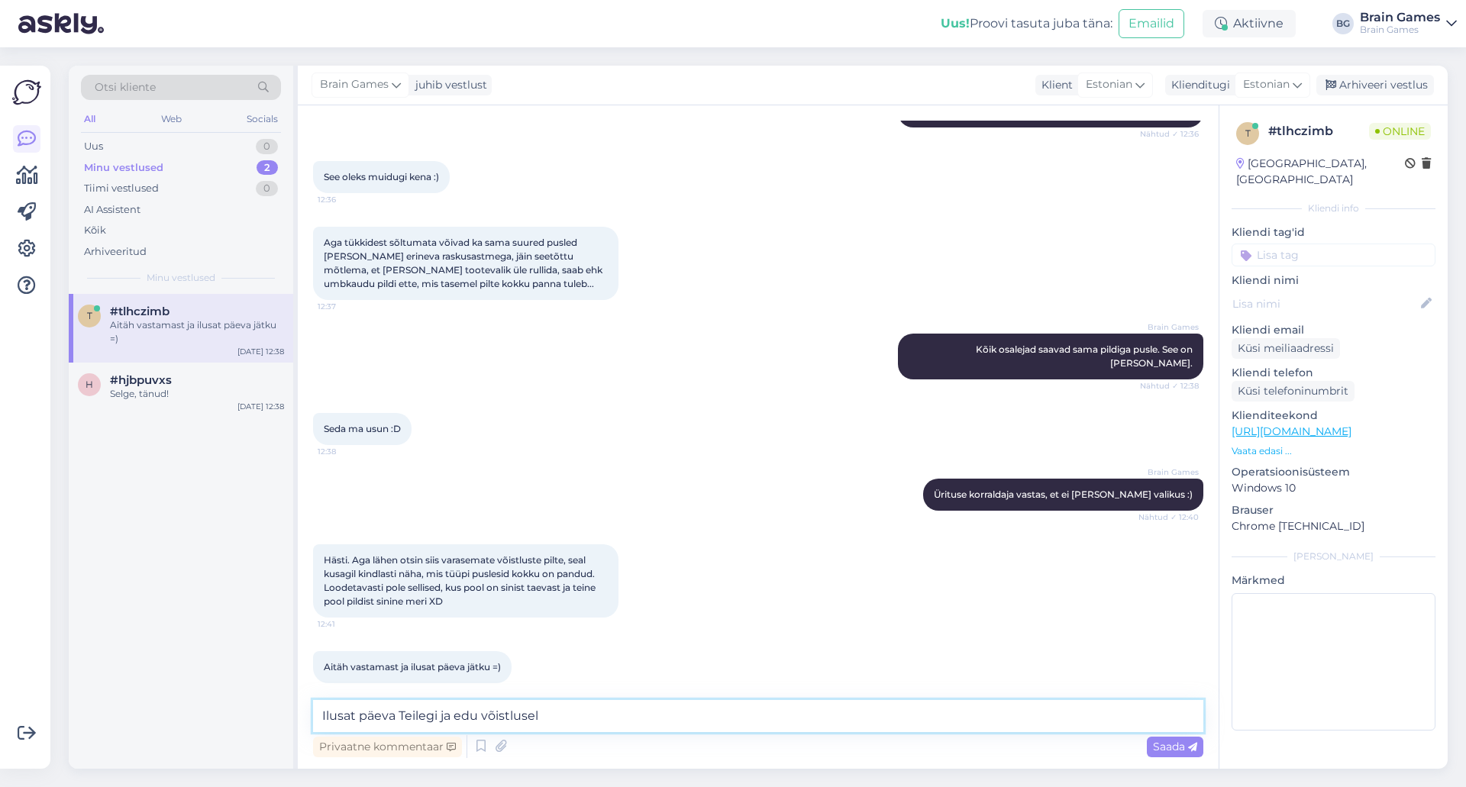
type textarea "Ilusat päeva Teilegi ja edu võistlusel!"
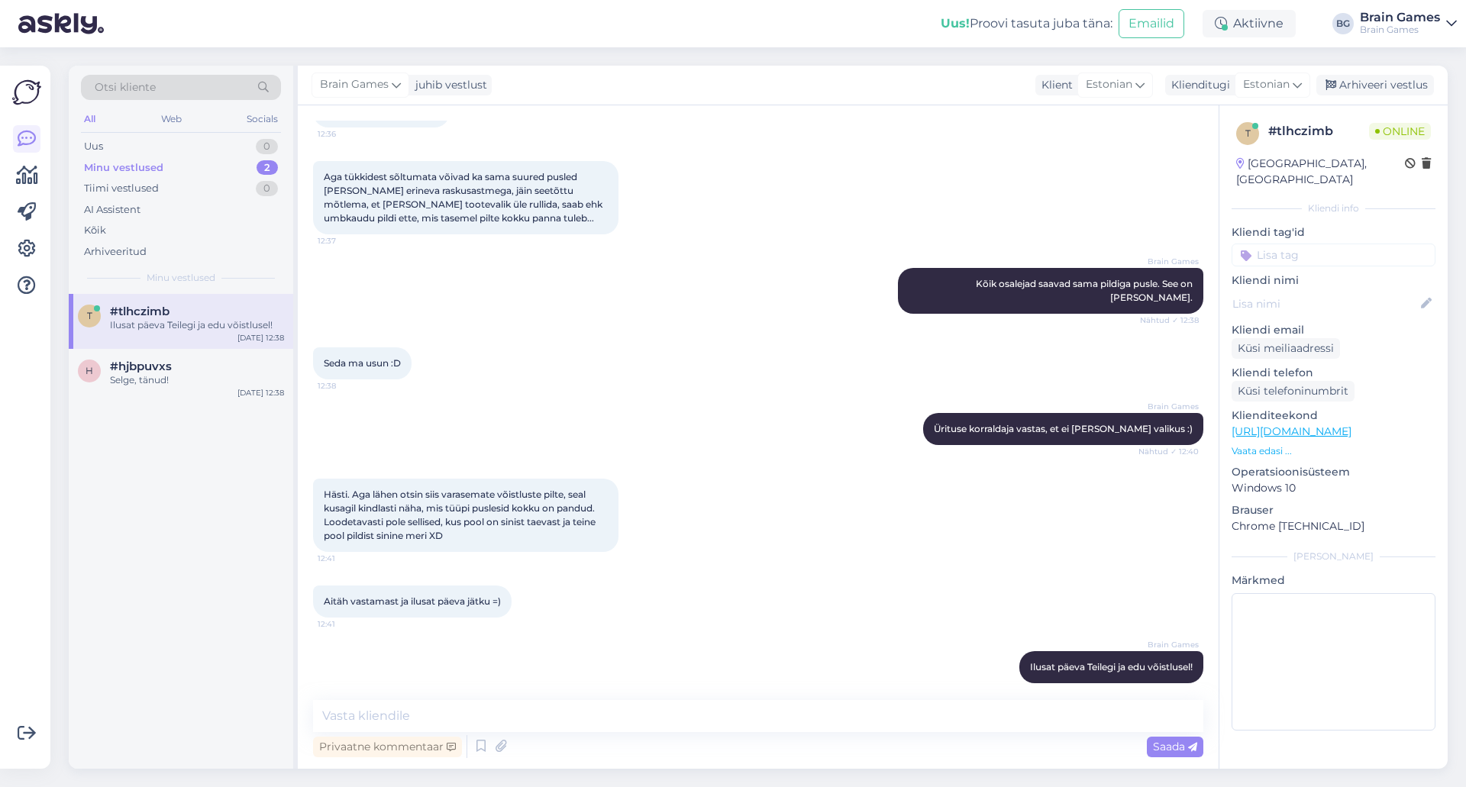
click at [1260, 762] on div "t # tlhczimb Online [GEOGRAPHIC_DATA], [GEOGRAPHIC_DATA] Kliendi info Kliendi t…" at bounding box center [1332, 436] width 229 height 663
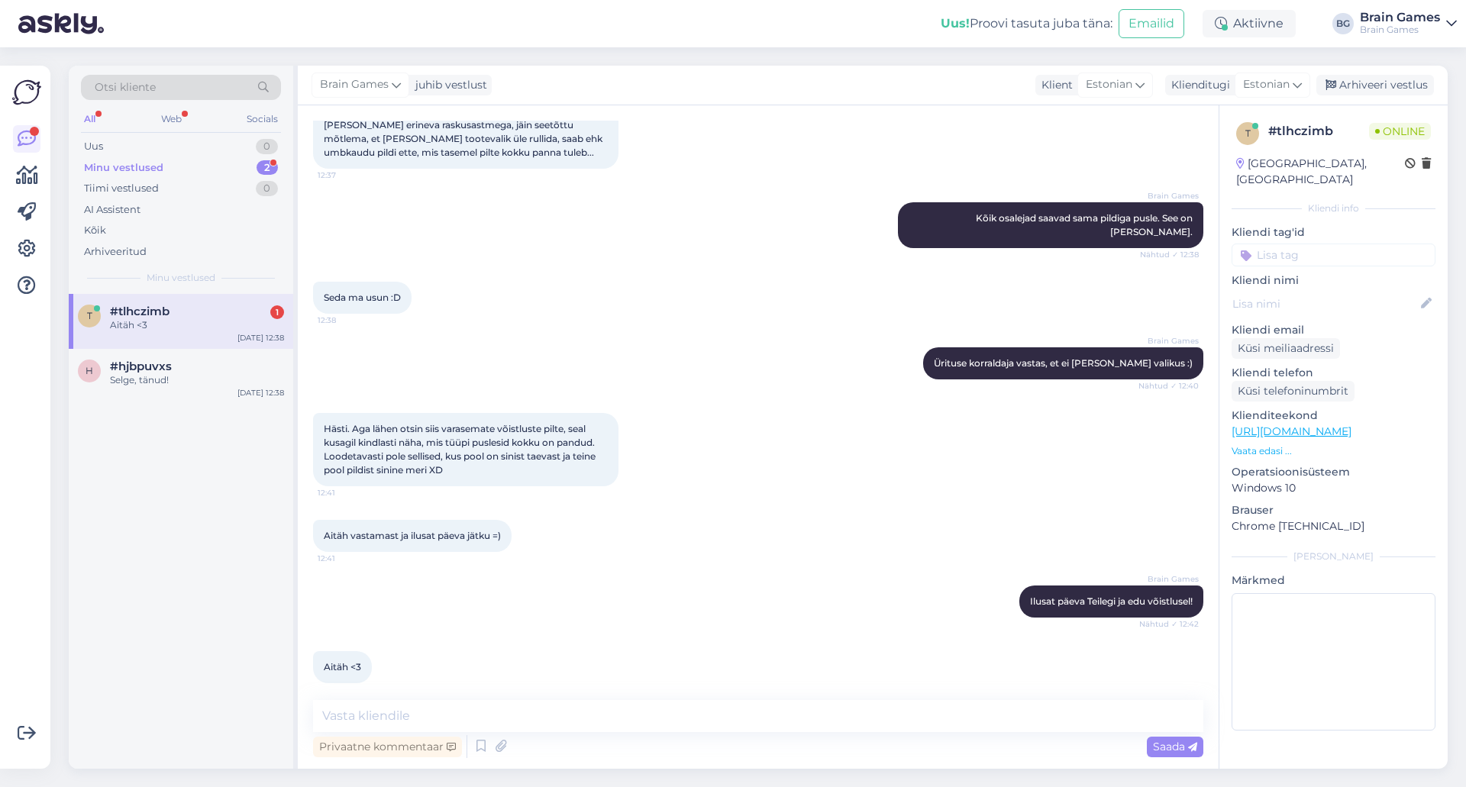
click at [771, 569] on div "Brain Games Ilusat päeva Teilegi ja edu võistlusel! Nähtud ✓ 12:42" at bounding box center [758, 602] width 890 height 66
click at [248, 318] on div "#tlhczimb 1" at bounding box center [197, 312] width 174 height 14
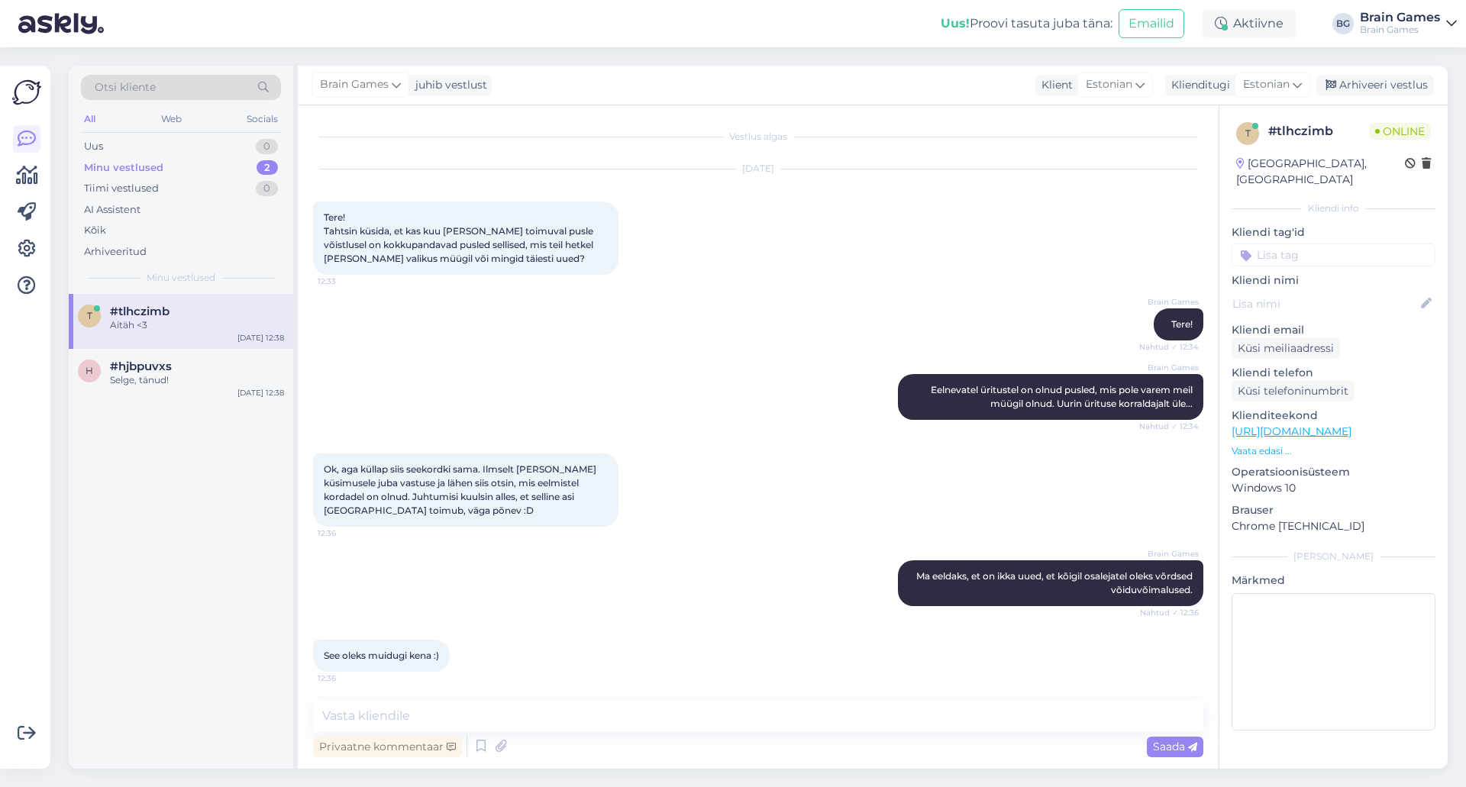
click at [726, 616] on div "Brain Games Ma eeldaks, et on ikka uued, et kõigil osalejatel oleks võrdsed või…" at bounding box center [758, 583] width 890 height 79
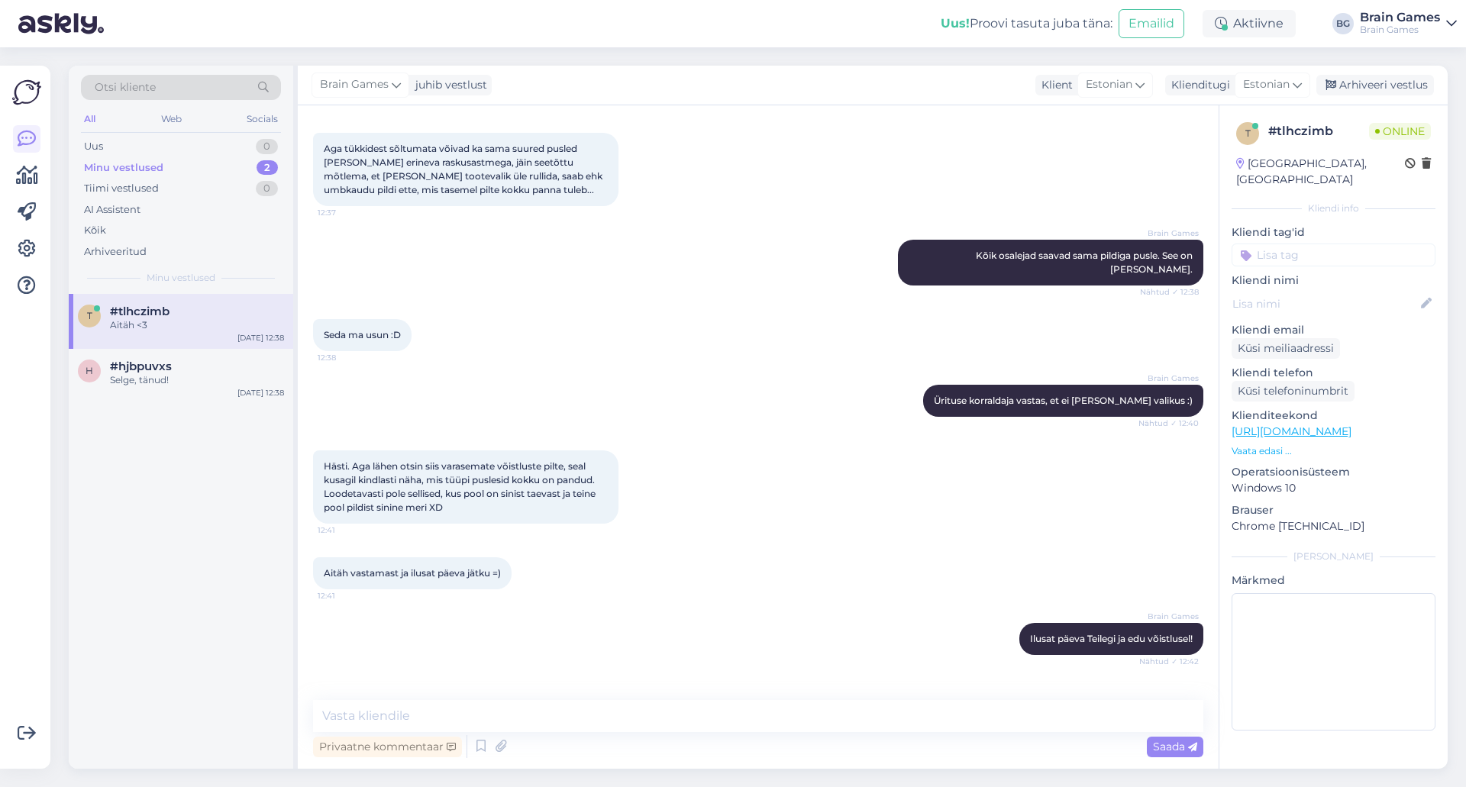
scroll to position [610, 0]
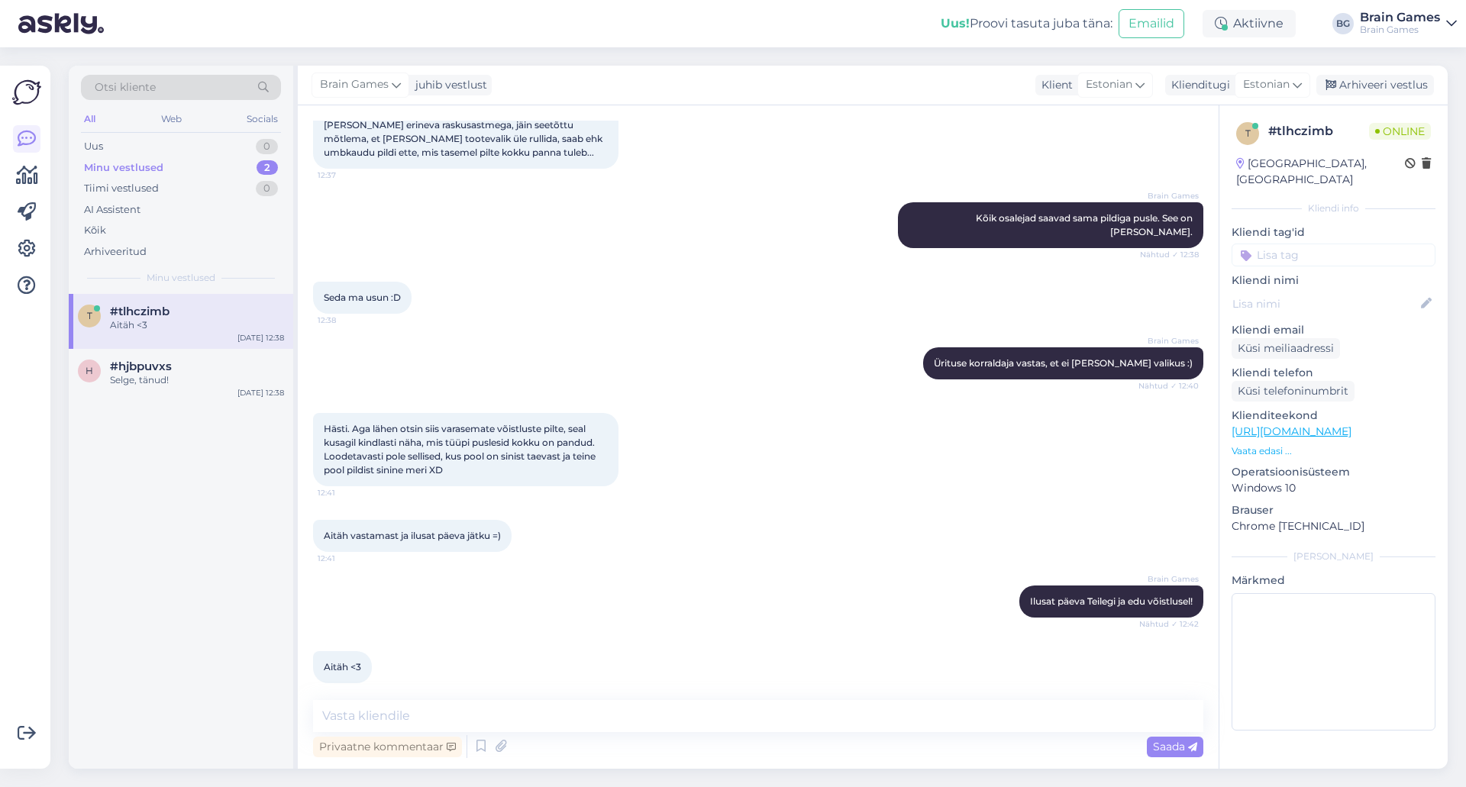
click at [728, 620] on div "Brain Games Ilusat päeva Teilegi ja edu võistlusel! Nähtud ✓ 12:42" at bounding box center [758, 602] width 890 height 66
click at [773, 552] on div "Aitäh vastamast ja ilusat päeva jätku =) 12:41" at bounding box center [758, 536] width 890 height 66
click at [161, 487] on div "t #tlhczimb Aitäh <3 [DATE] 12:38 h #hjbpuvxs Selge, tänud! [DATE] 12:38" at bounding box center [181, 531] width 224 height 475
click at [176, 380] on div "Selge, tänud!" at bounding box center [197, 380] width 174 height 14
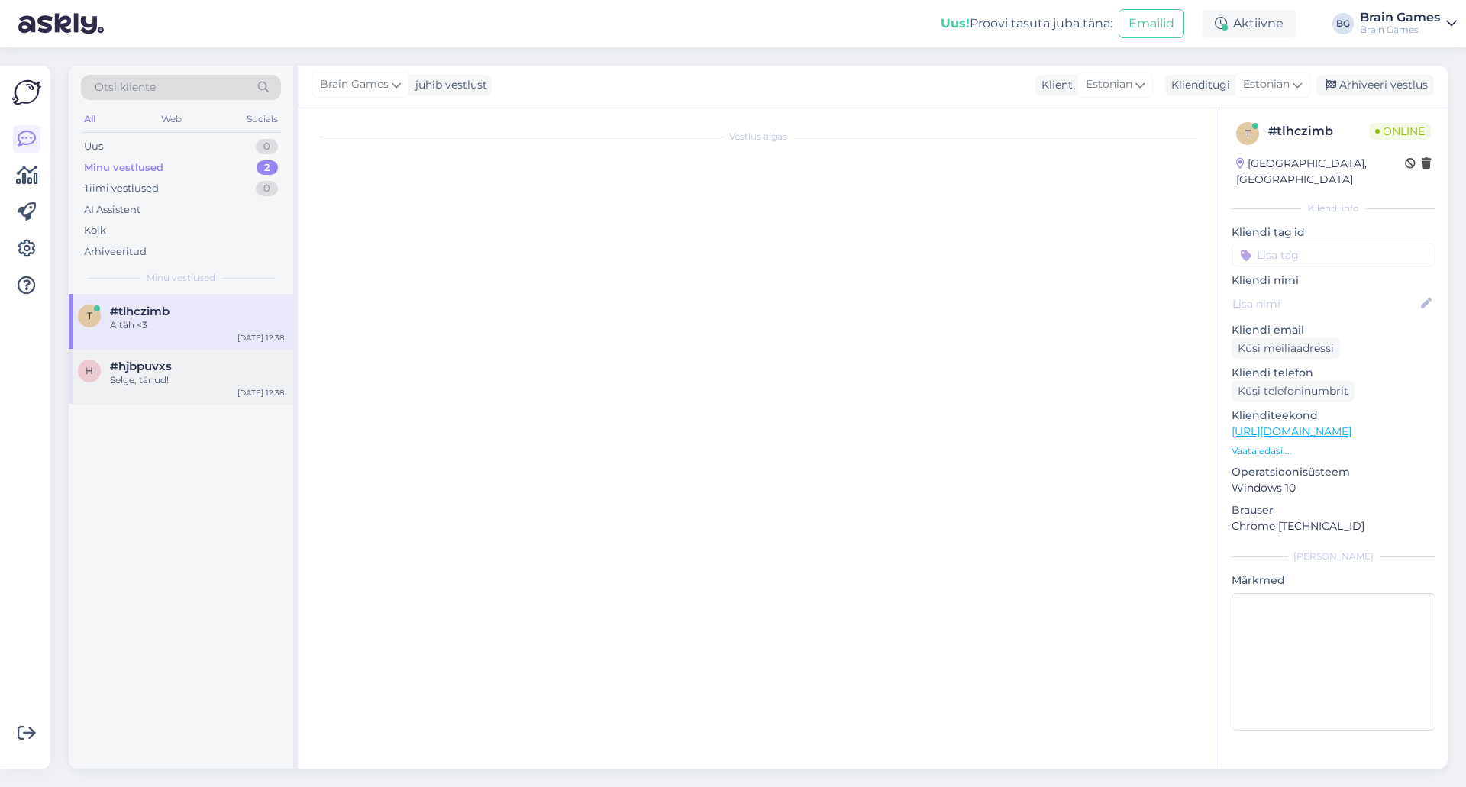
scroll to position [0, 0]
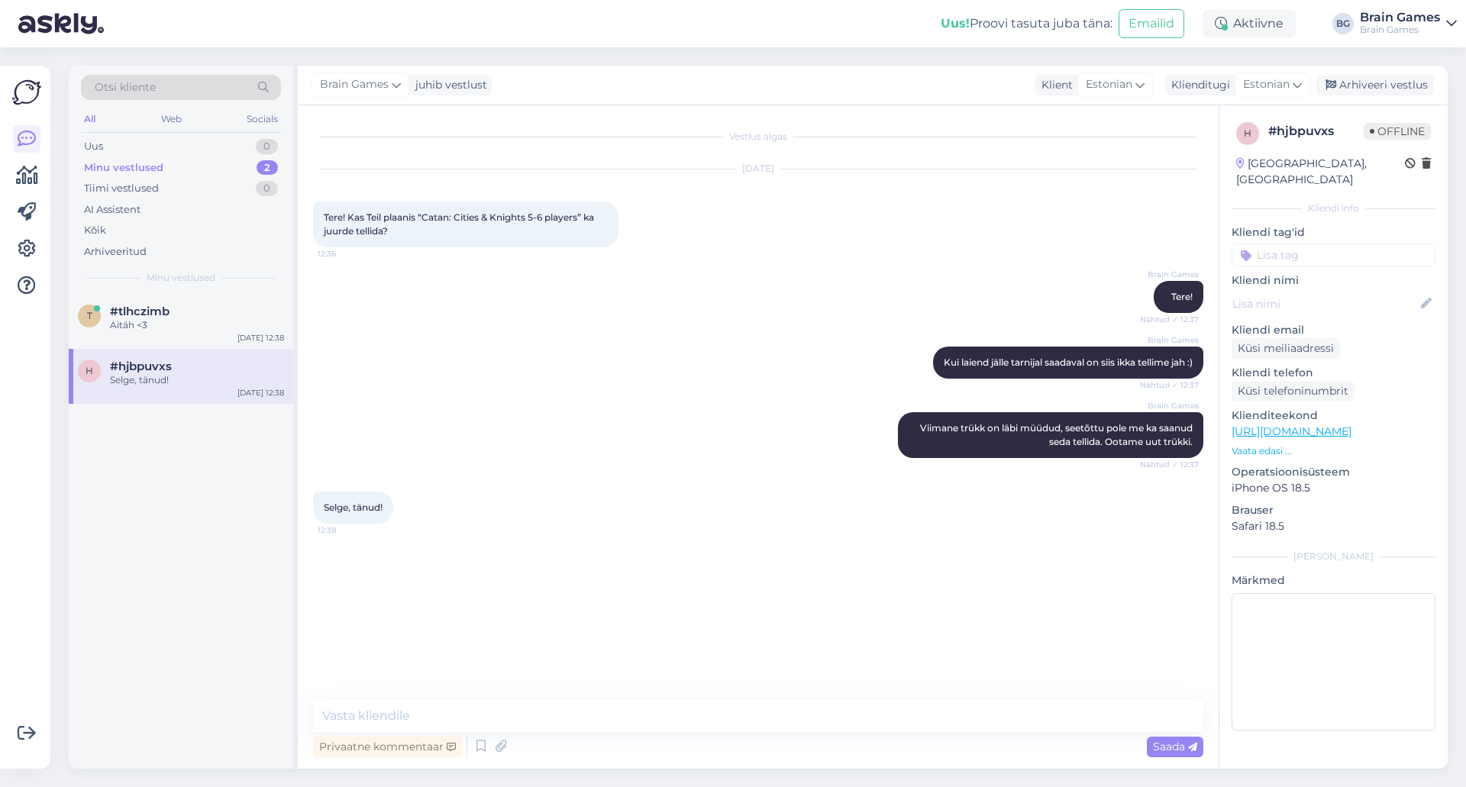
click at [747, 585] on div "Vestlus algas [DATE] Tere! Kas Teil plaanis “Catan: Cities & Knights 5-6 player…" at bounding box center [765, 404] width 904 height 566
click at [732, 569] on div "Vestlus algas [DATE] Tere! Kas Teil plaanis “Catan: Cities & Knights 5-6 player…" at bounding box center [765, 404] width 904 height 566
click at [1400, 81] on div "Arhiveeri vestlus" at bounding box center [1375, 85] width 118 height 21
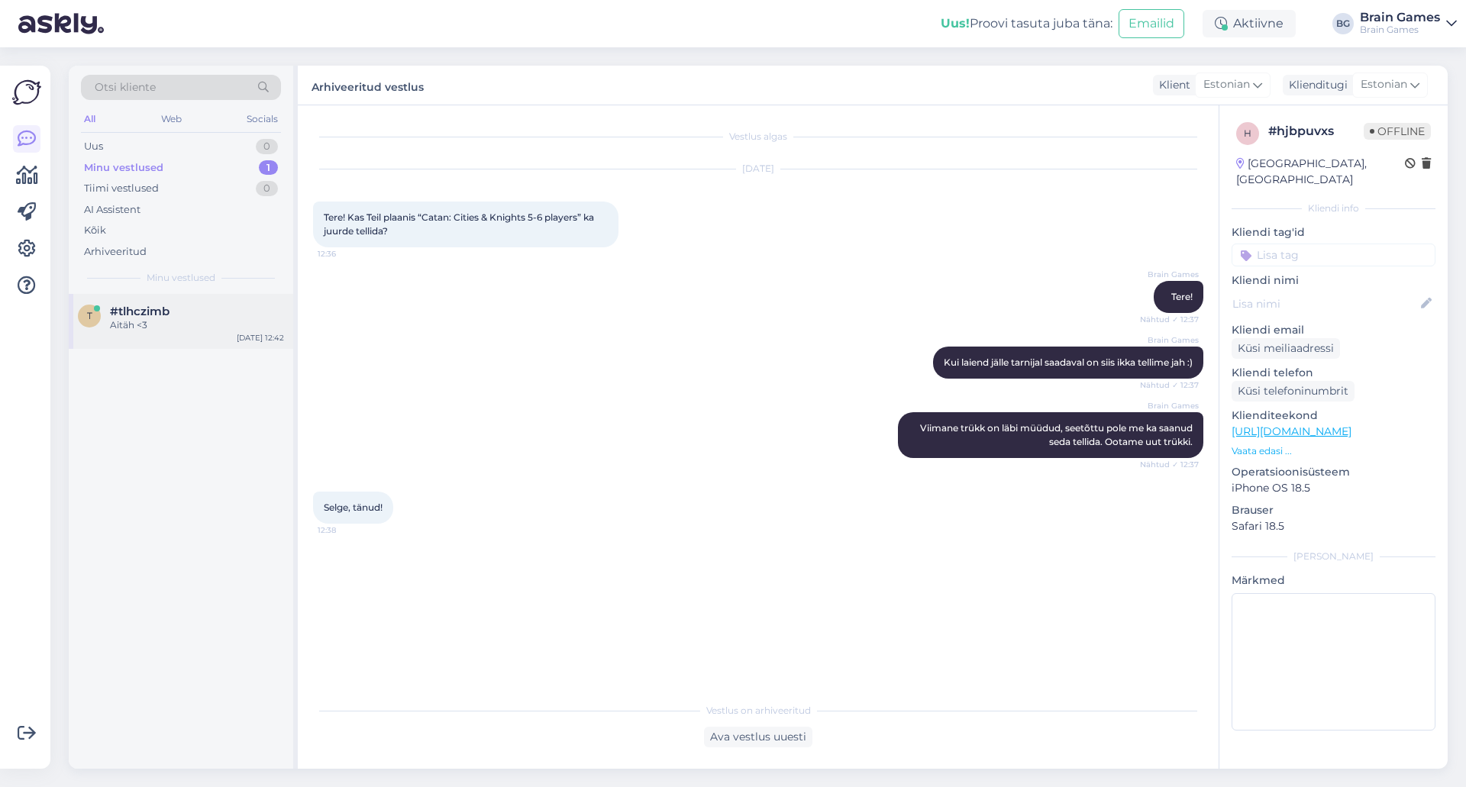
click at [133, 326] on div "Aitäh <3" at bounding box center [197, 325] width 174 height 14
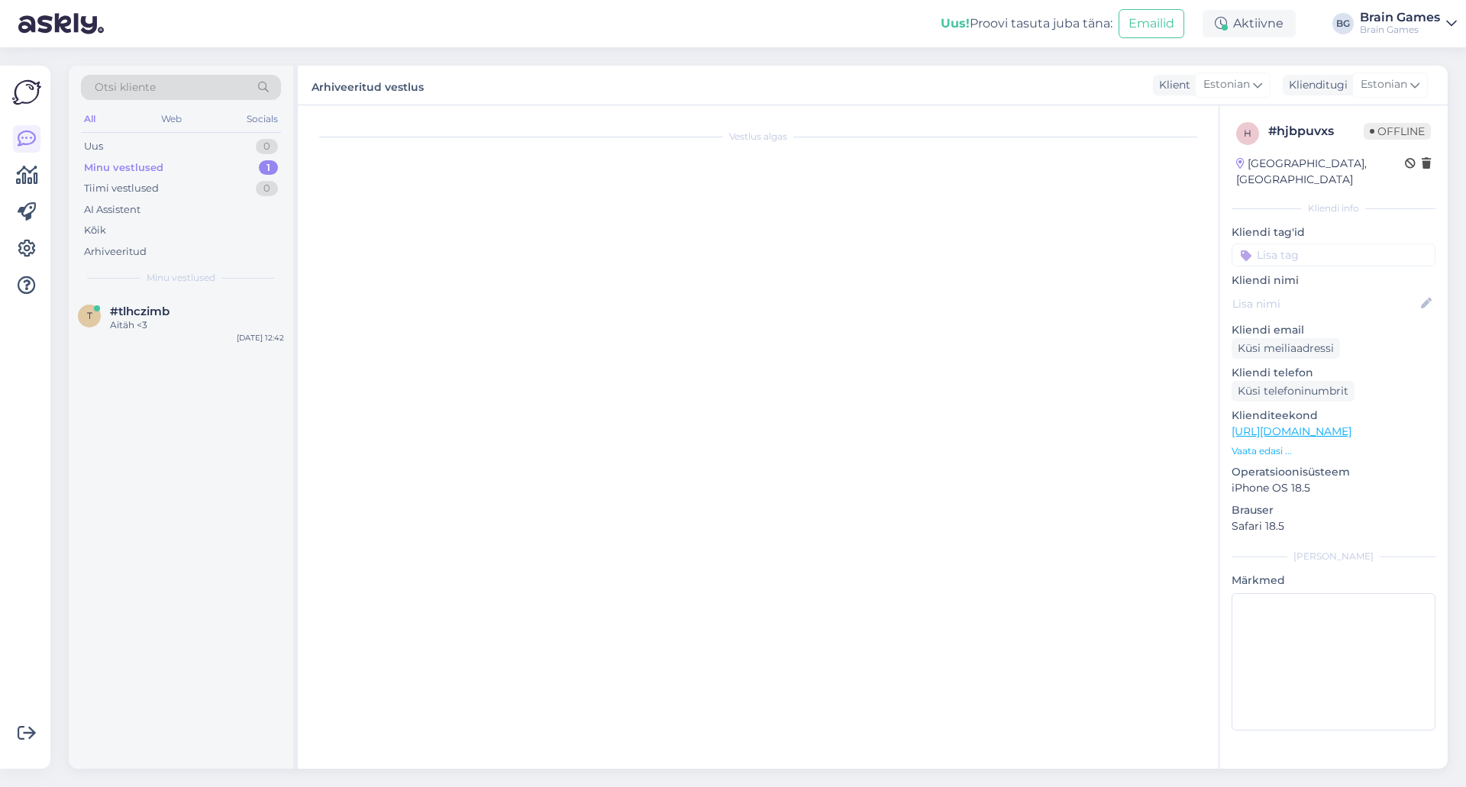
scroll to position [610, 0]
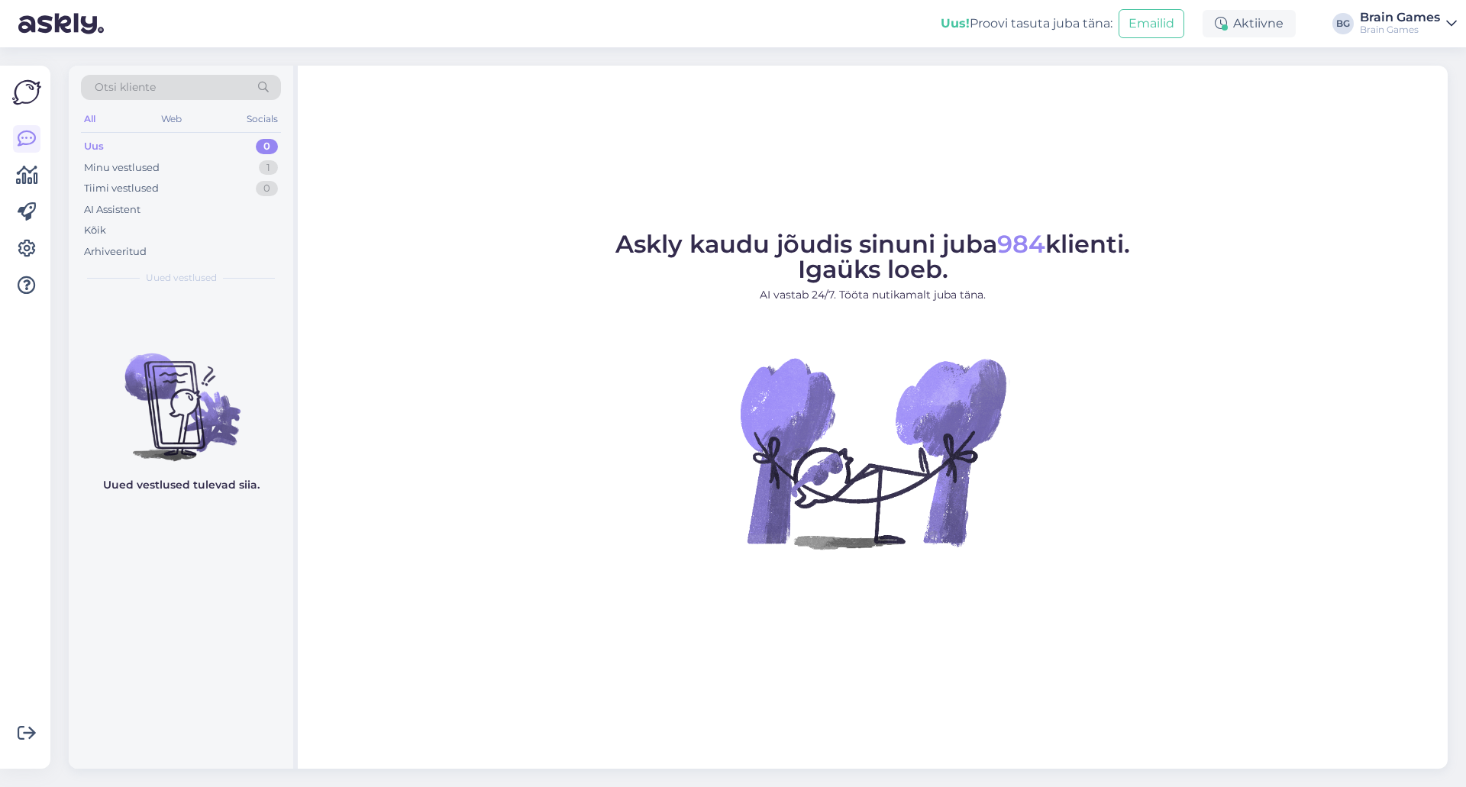
click at [523, 669] on div "Askly kaudu jõudis sinuni juba 984 klienti. Igaüks loeb. AI vastab 24/7. Tööta …" at bounding box center [873, 417] width 1150 height 703
click at [189, 170] on div "Minu vestlused 1" at bounding box center [181, 167] width 200 height 21
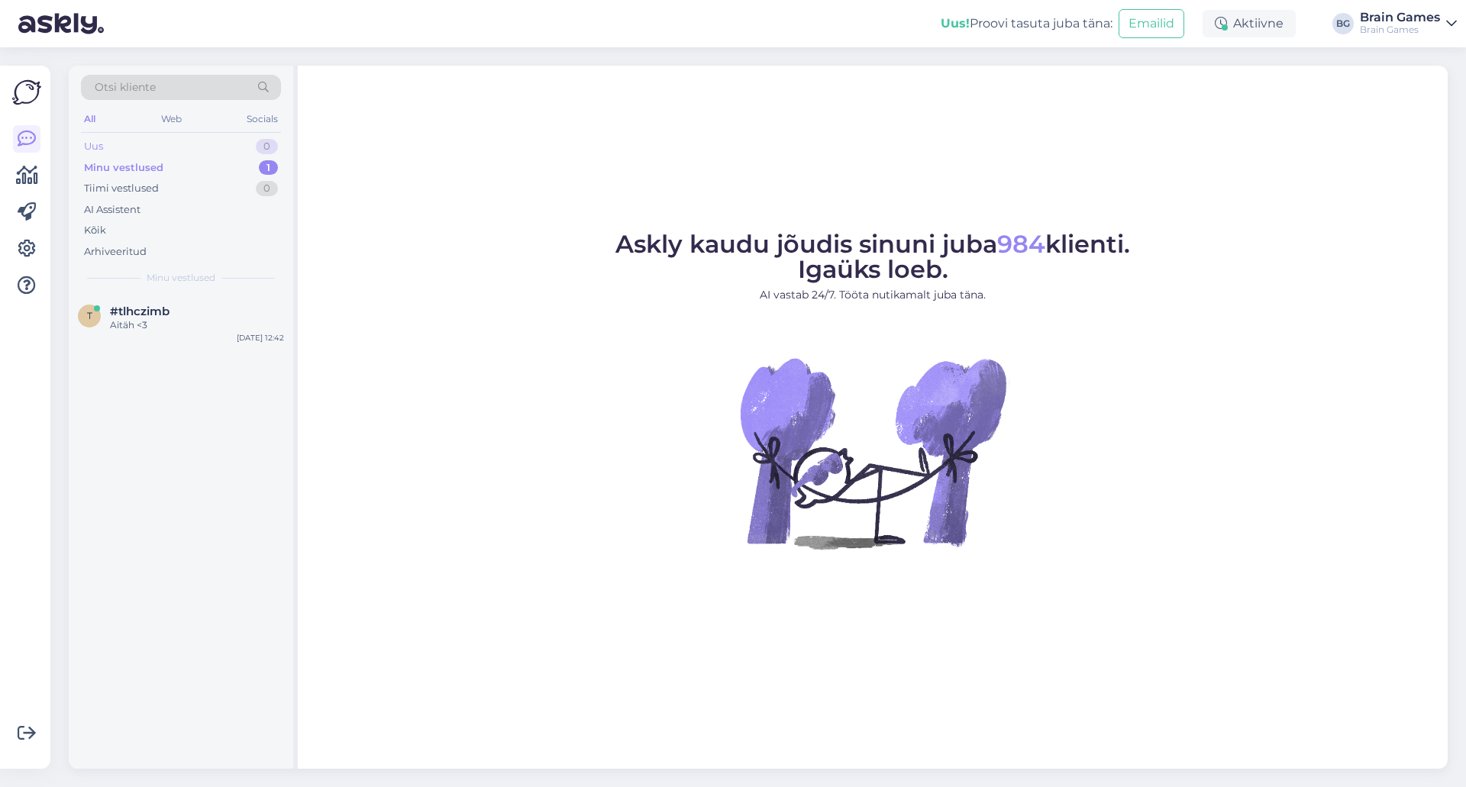
click at [170, 144] on div "Uus 0" at bounding box center [181, 146] width 200 height 21
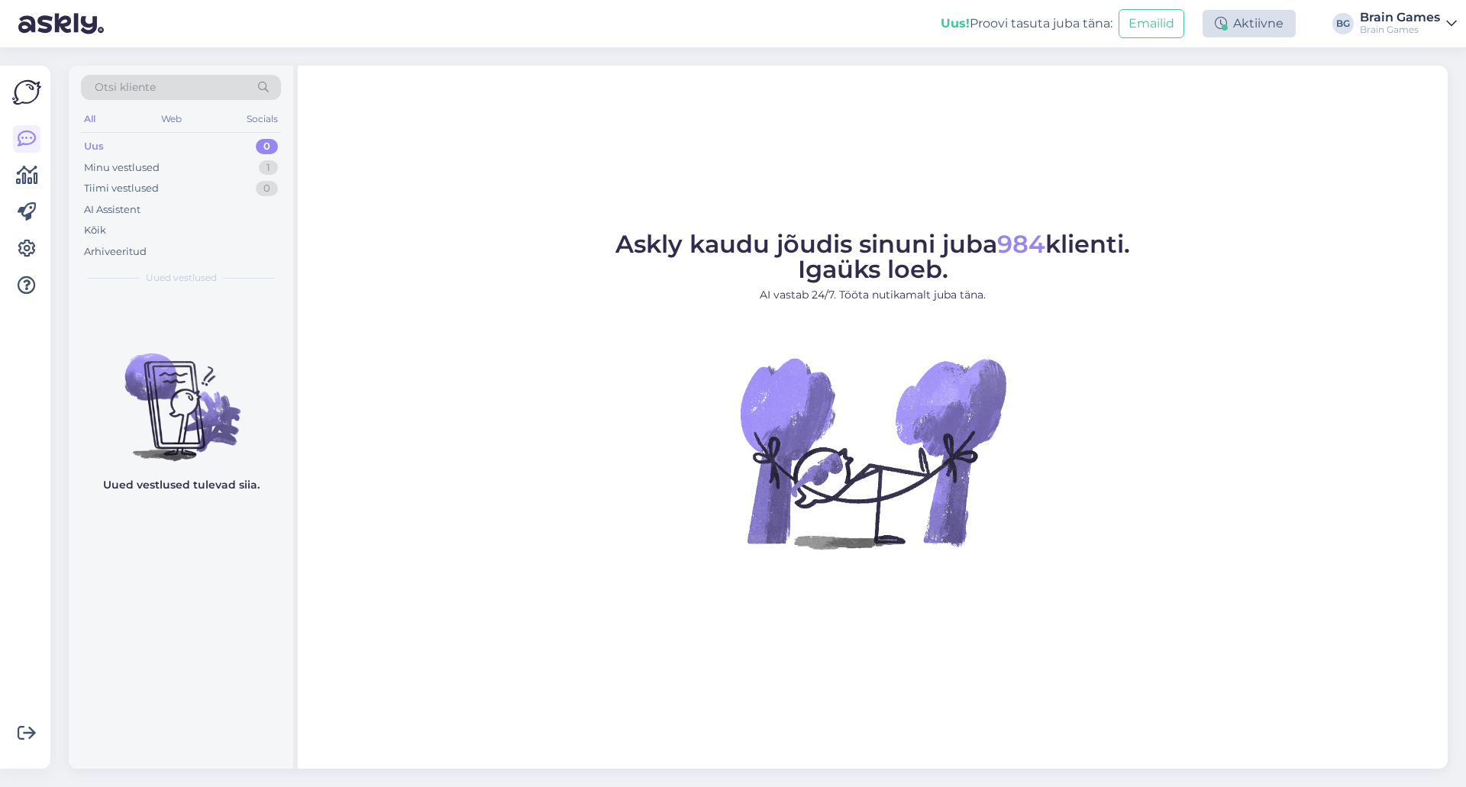
click at [1225, 18] on icon at bounding box center [1221, 24] width 12 height 12
click at [1241, 93] on button "30 minutit" at bounding box center [1249, 94] width 69 height 17
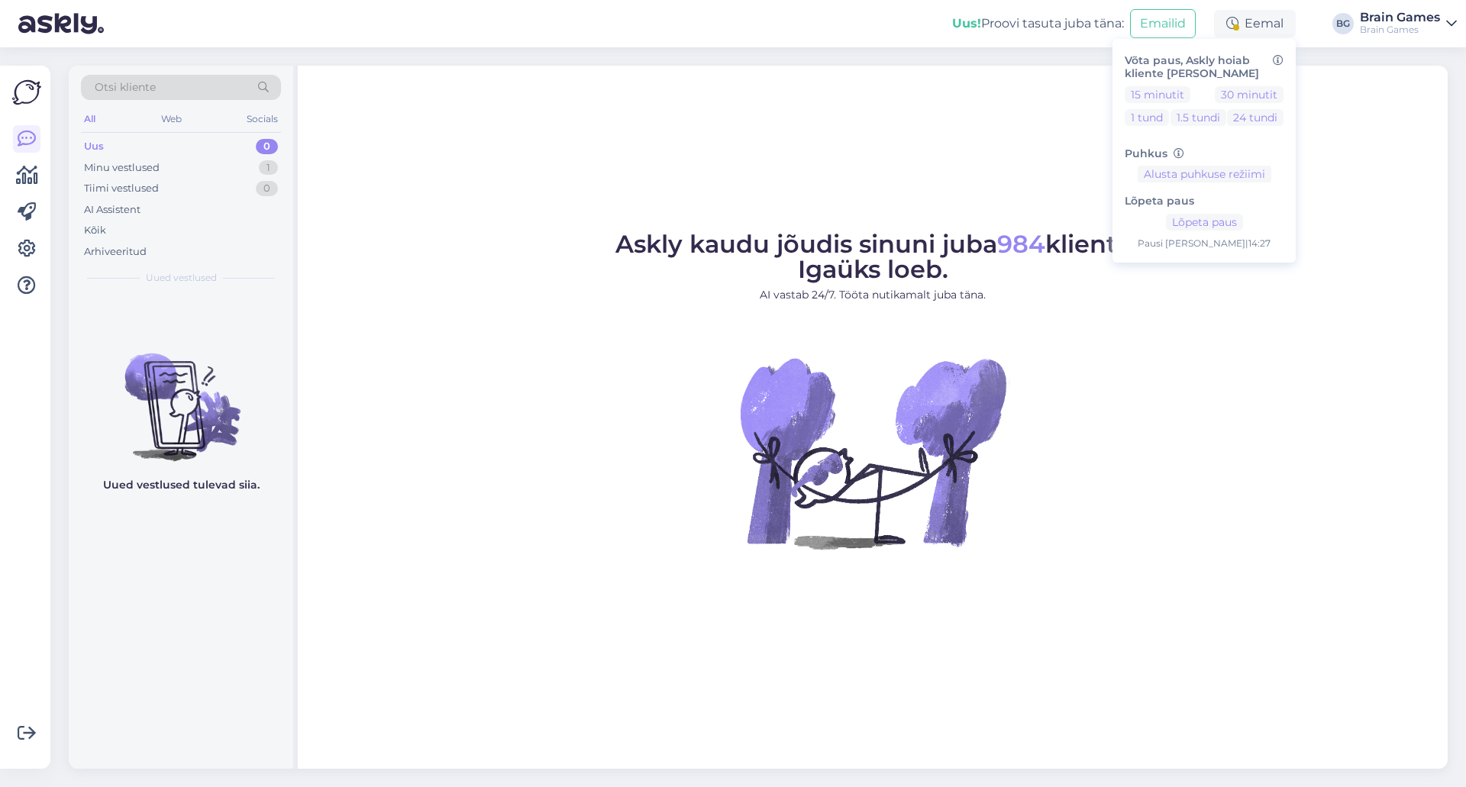
click at [1292, 357] on figure "Askly kaudu jõudis sinuni juba 984 klienti. Igaüks loeb. AI vastab 24/7. Tööta …" at bounding box center [872, 411] width 1122 height 358
